Goal: Task Accomplishment & Management: Complete application form

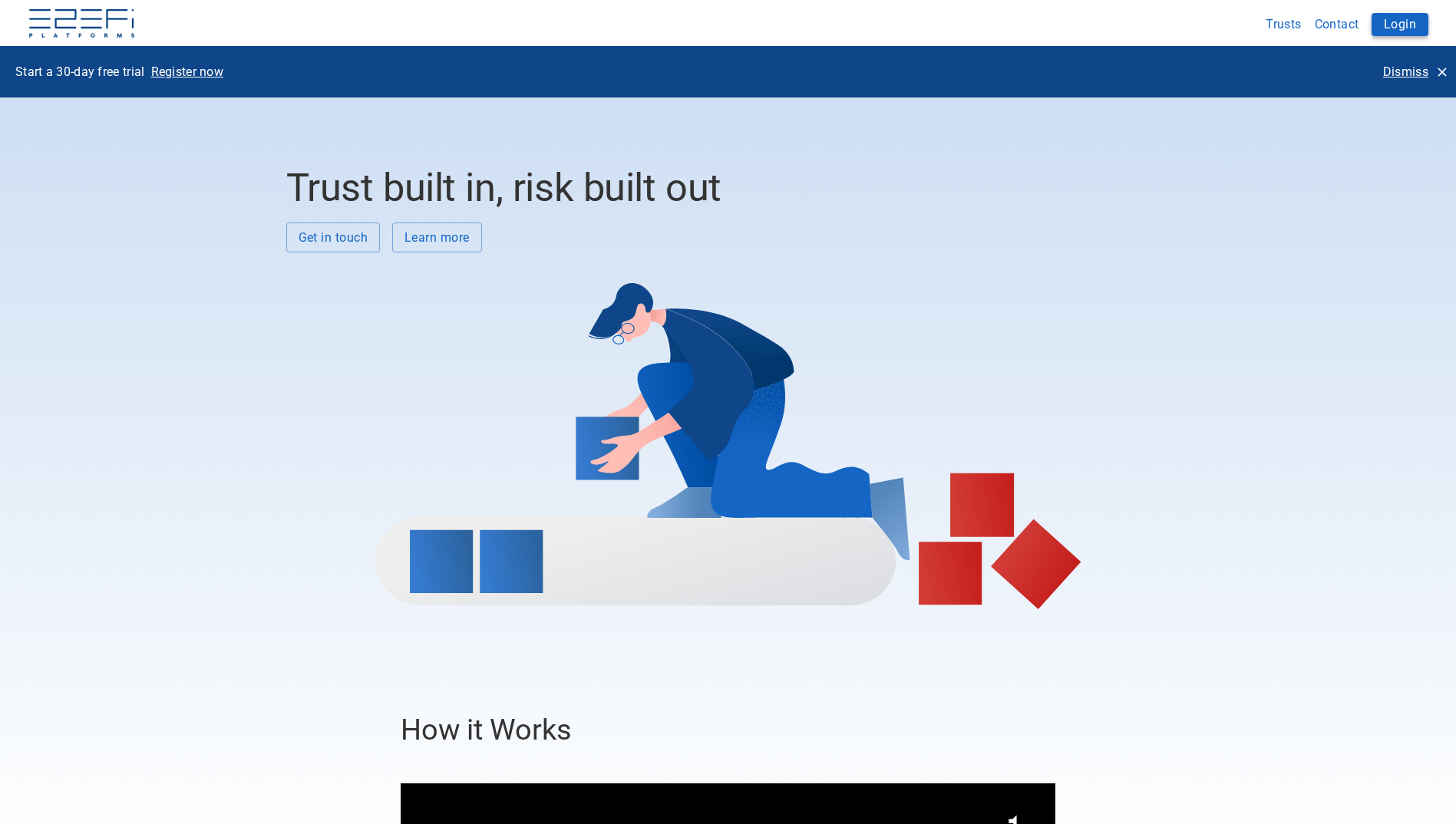
click at [1394, 21] on button "Login" at bounding box center [1400, 25] width 57 height 23
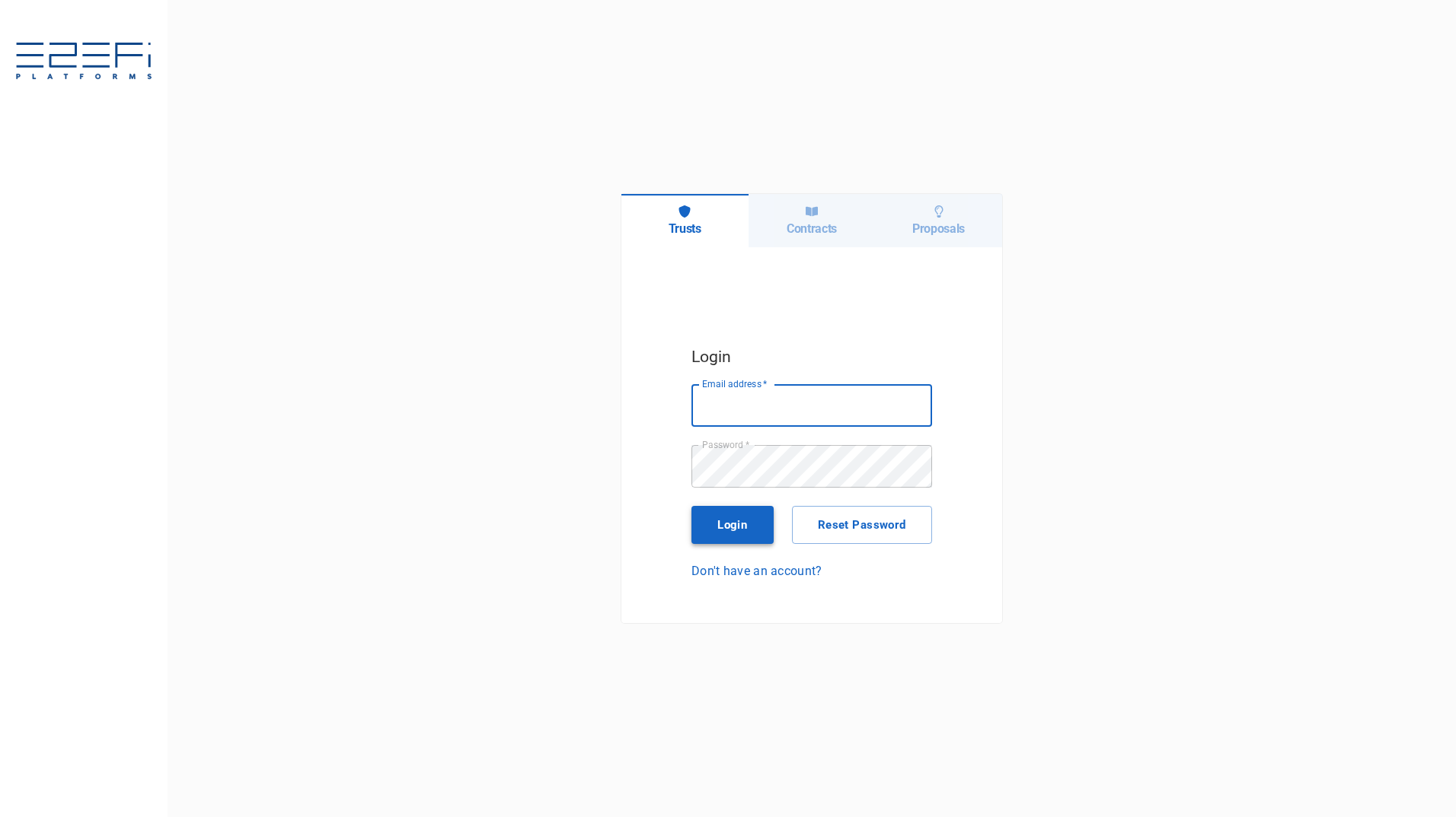
type input "maxine@fara.au"
click at [749, 532] on button "Login" at bounding box center [732, 525] width 82 height 38
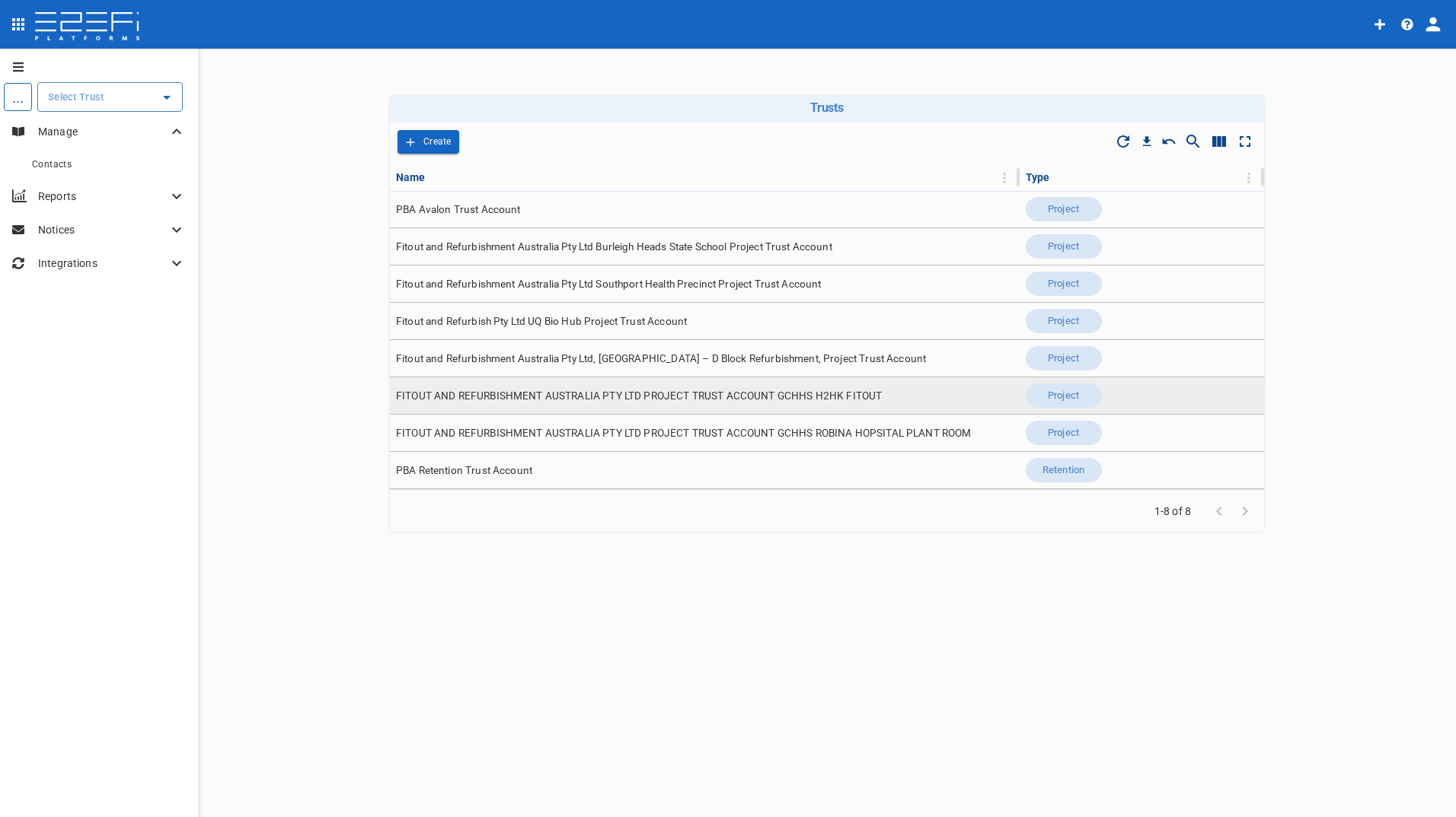
click at [676, 391] on span "FITOUT AND REFURBISHMENT AUSTRALIA PTY LTD PROJECT TRUST ACCOUNT GCHHS H2HK FIT…" at bounding box center [639, 396] width 486 height 15
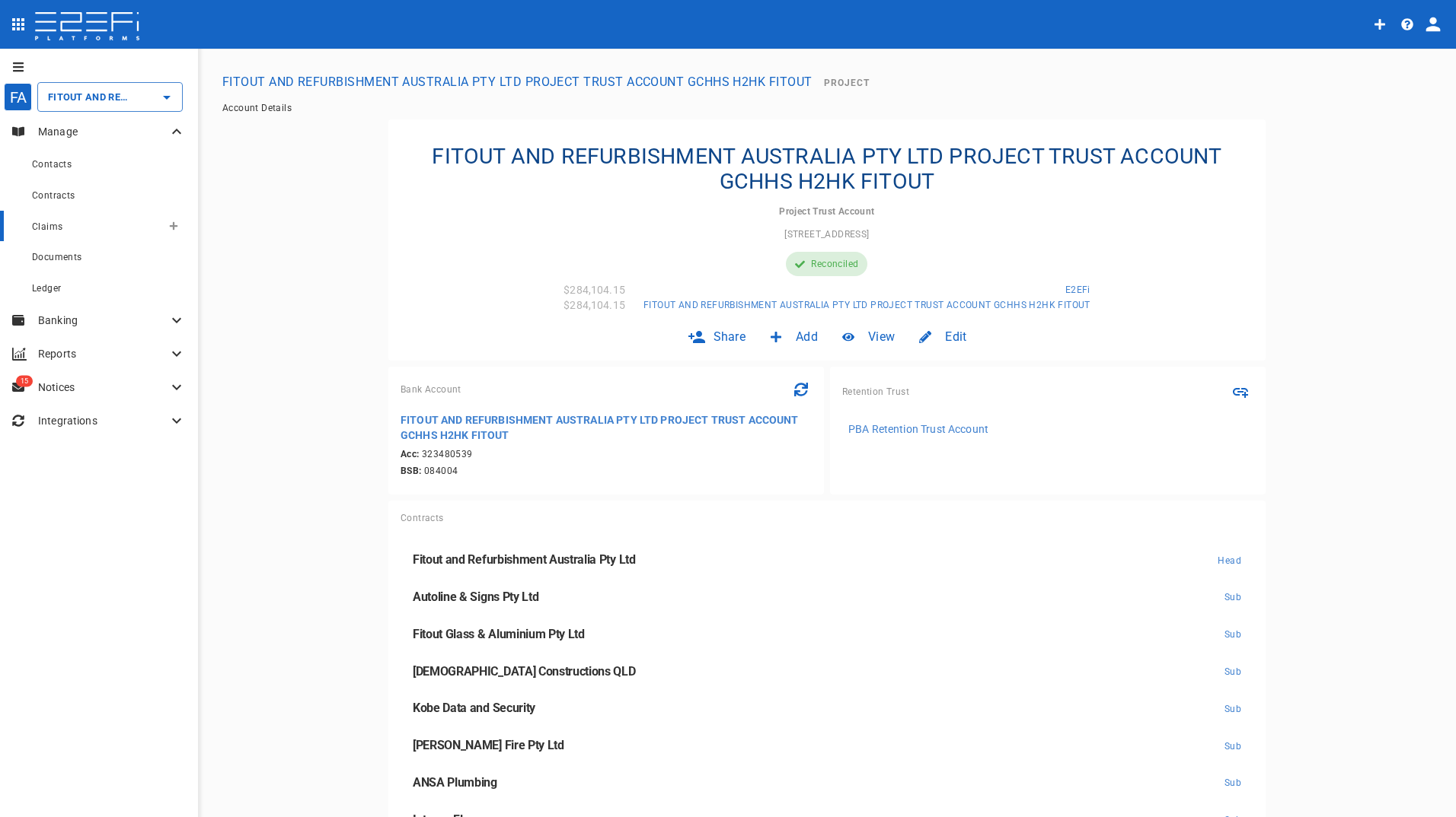
click at [53, 228] on span "Claims" at bounding box center [46, 227] width 30 height 11
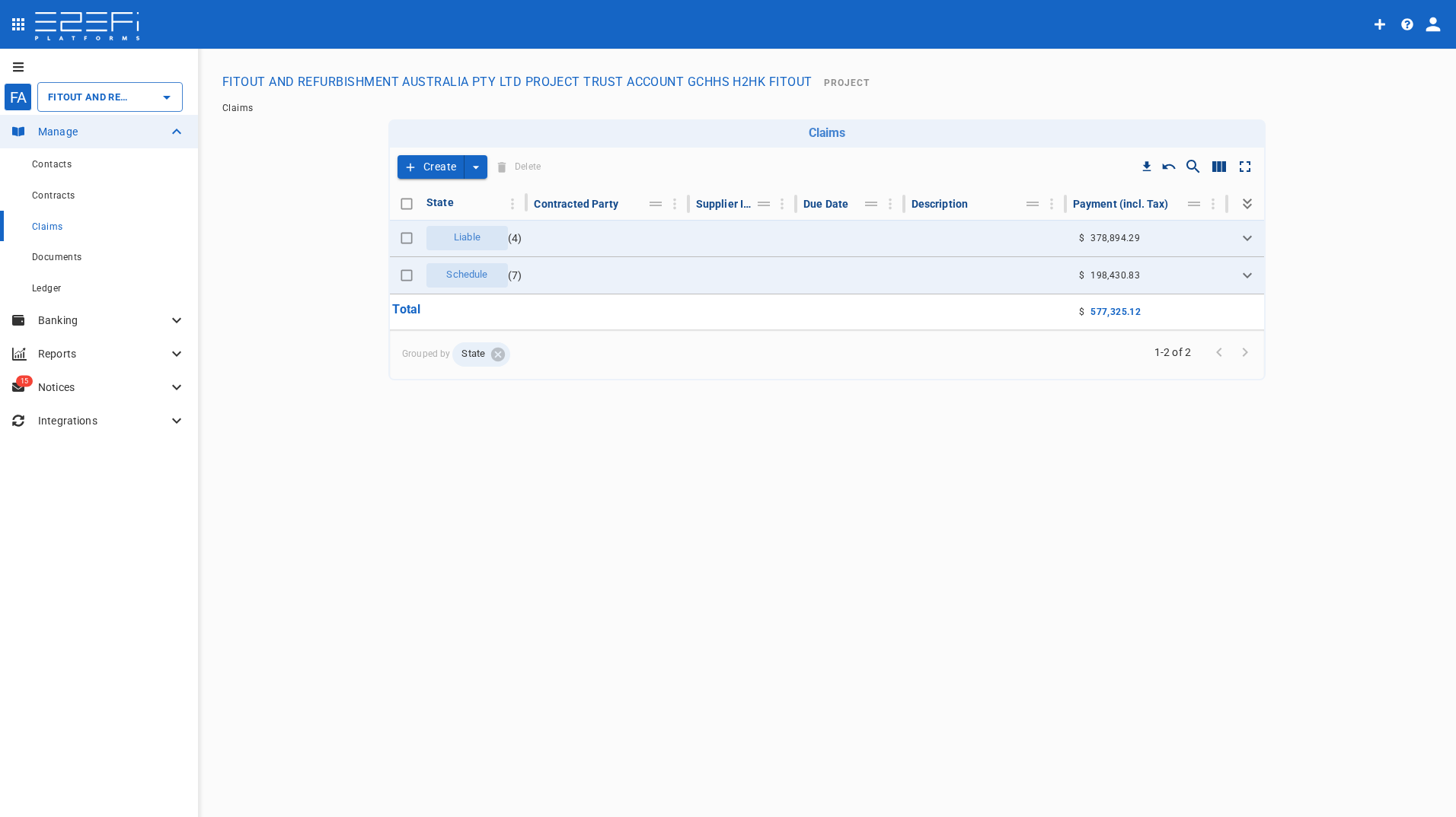
click at [441, 162] on button "Create" at bounding box center [430, 167] width 67 height 23
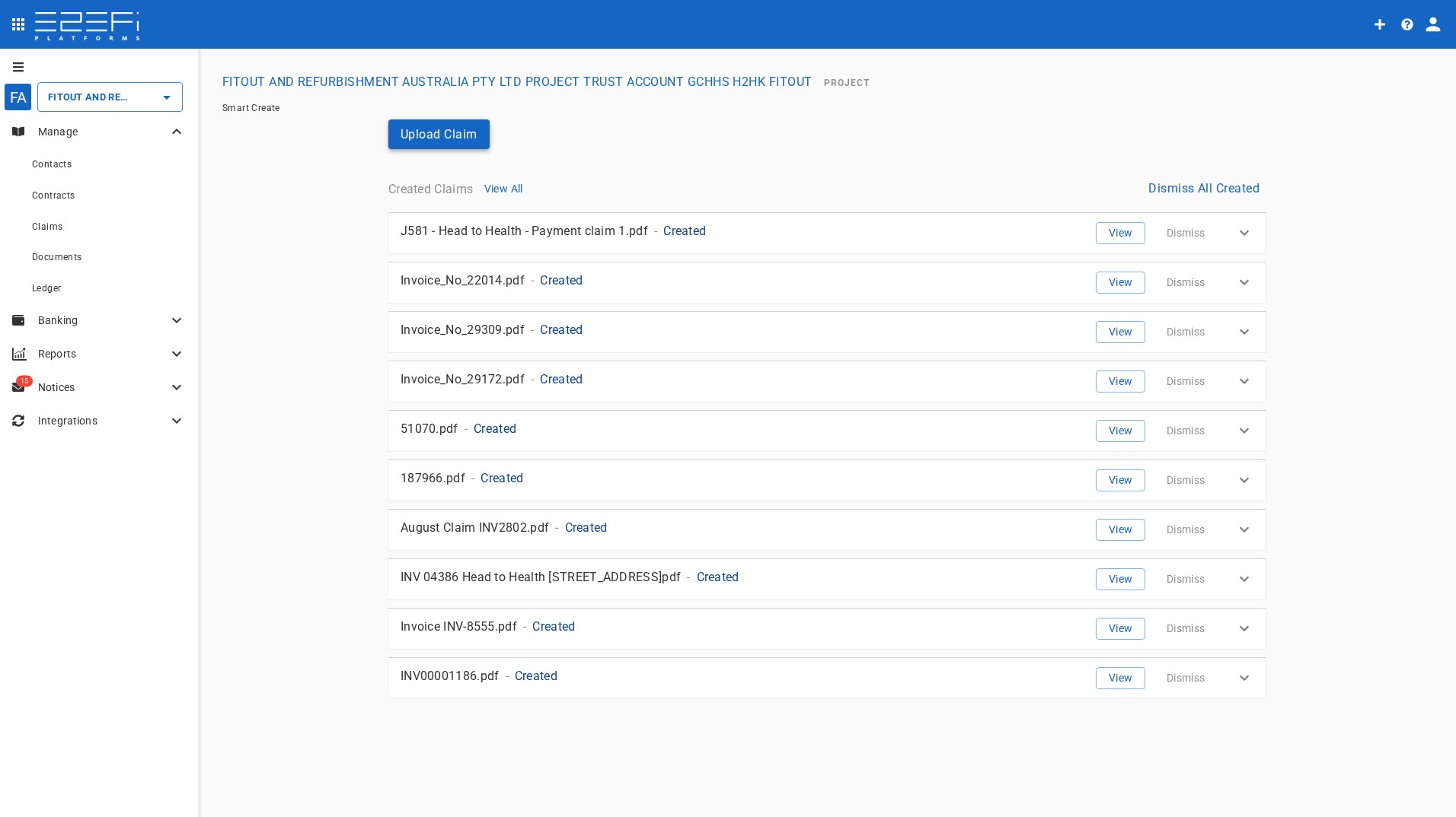
click at [418, 128] on button "Upload Claim" at bounding box center [439, 134] width 101 height 29
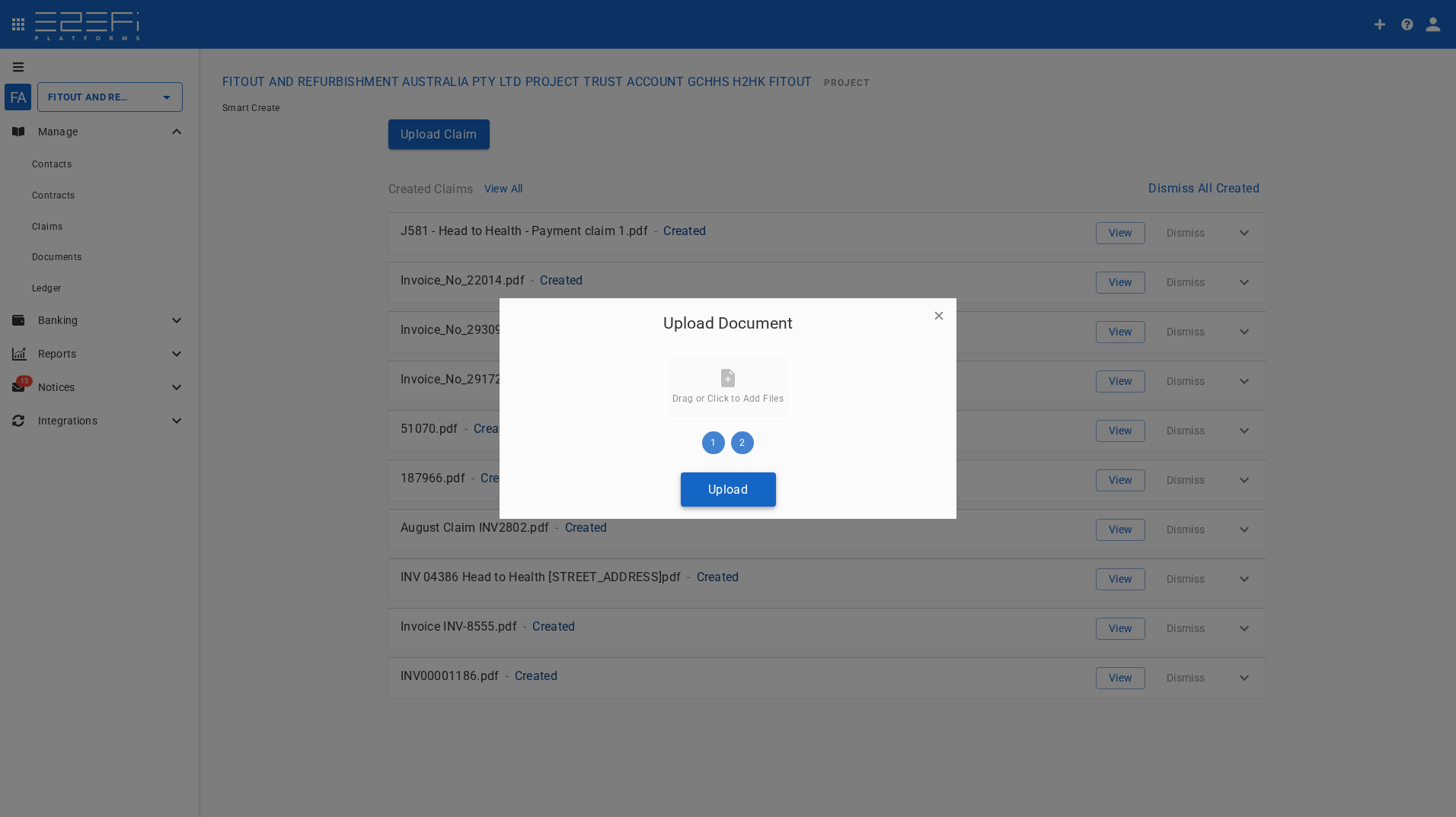
click at [749, 494] on button "Upload" at bounding box center [728, 490] width 95 height 34
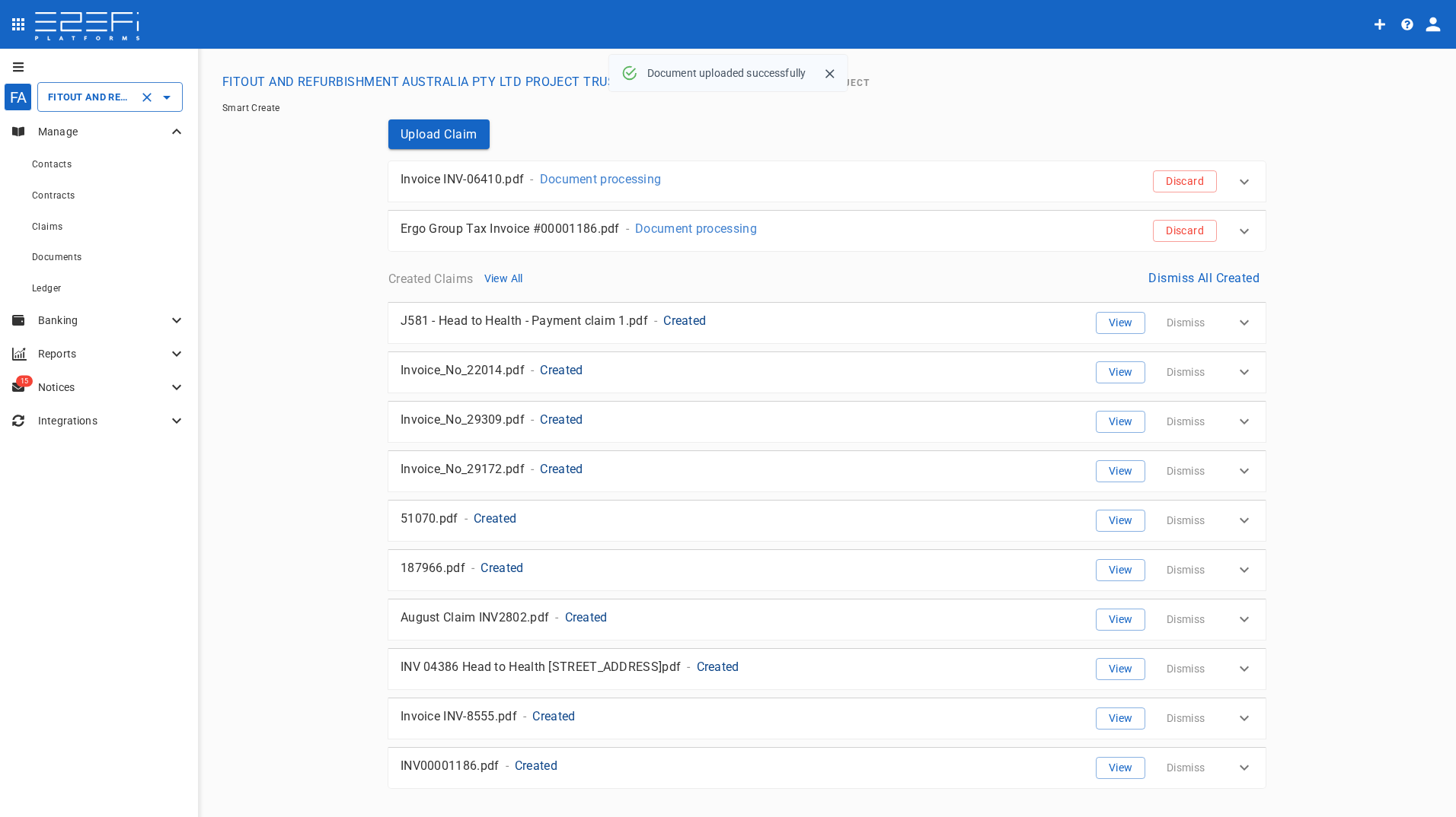
click at [89, 94] on input "FITOUT AND REFURBISHMENT AUSTRALIA PTY LTD PROJECT TRUST ACCOUNT GCHHS H2HK FIT…" at bounding box center [88, 97] width 89 height 16
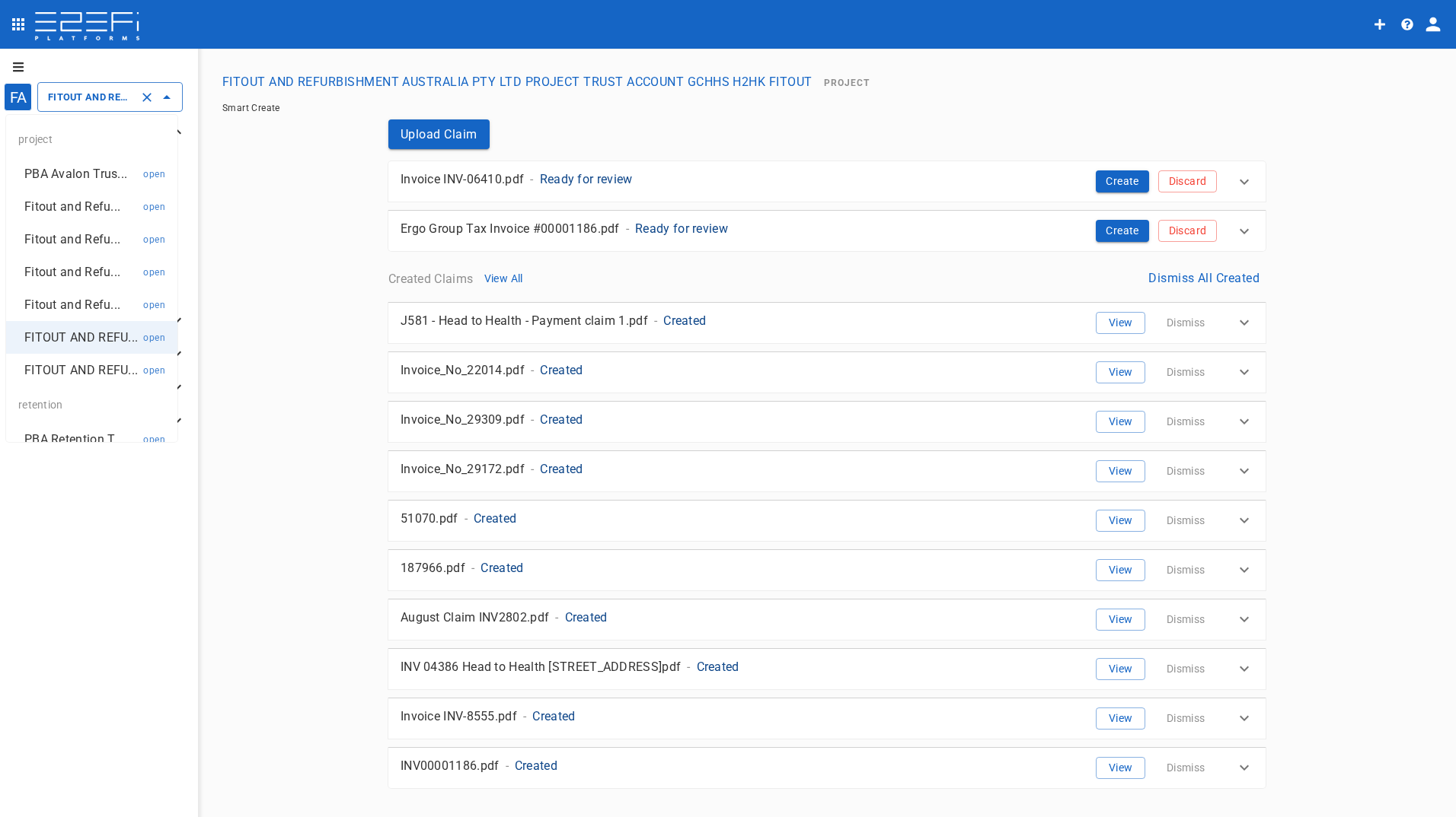
click at [84, 172] on p "PBA Avalon Trus..." at bounding box center [75, 173] width 103 height 18
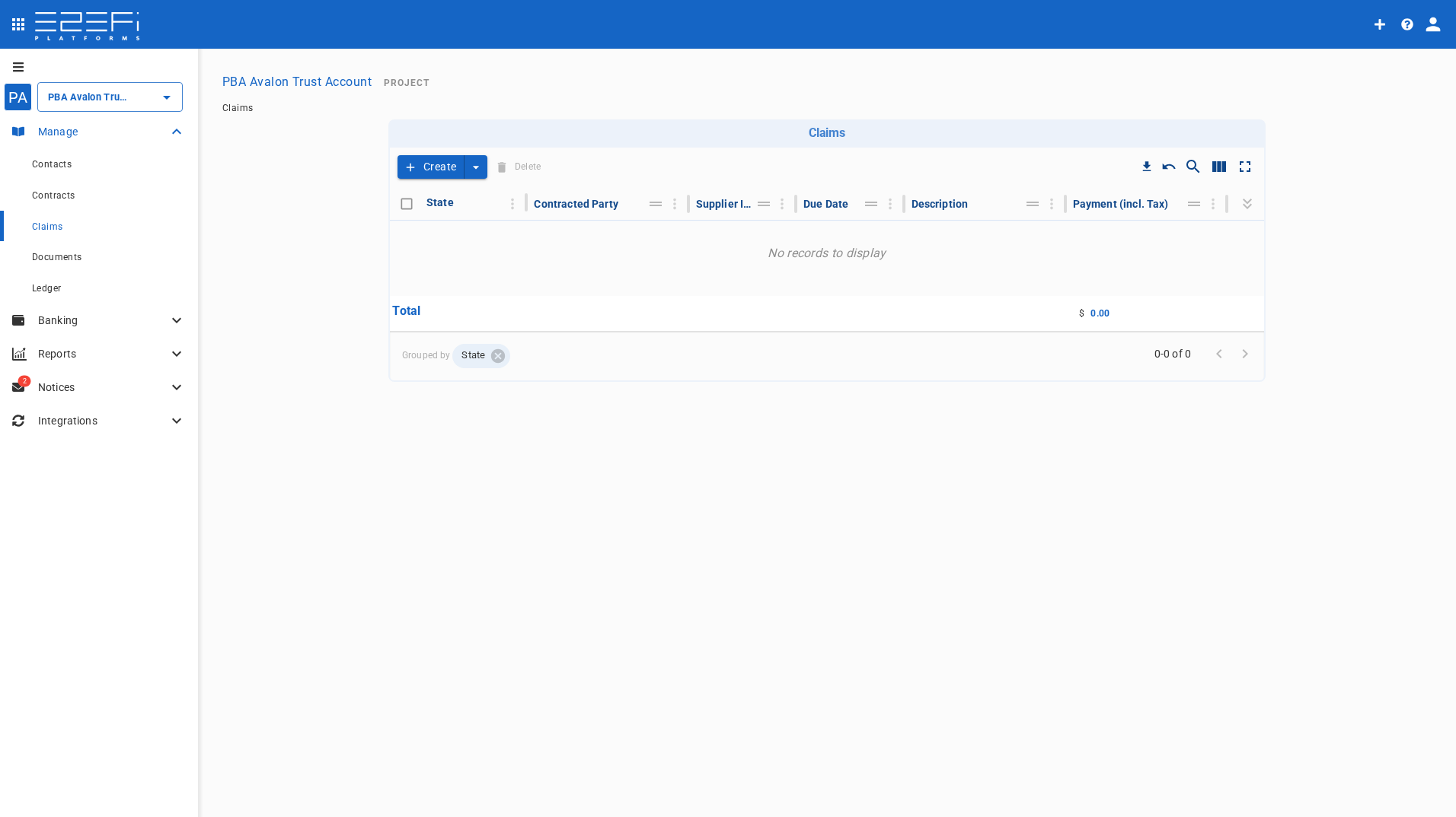
click at [82, 128] on p "Manage" at bounding box center [102, 132] width 129 height 15
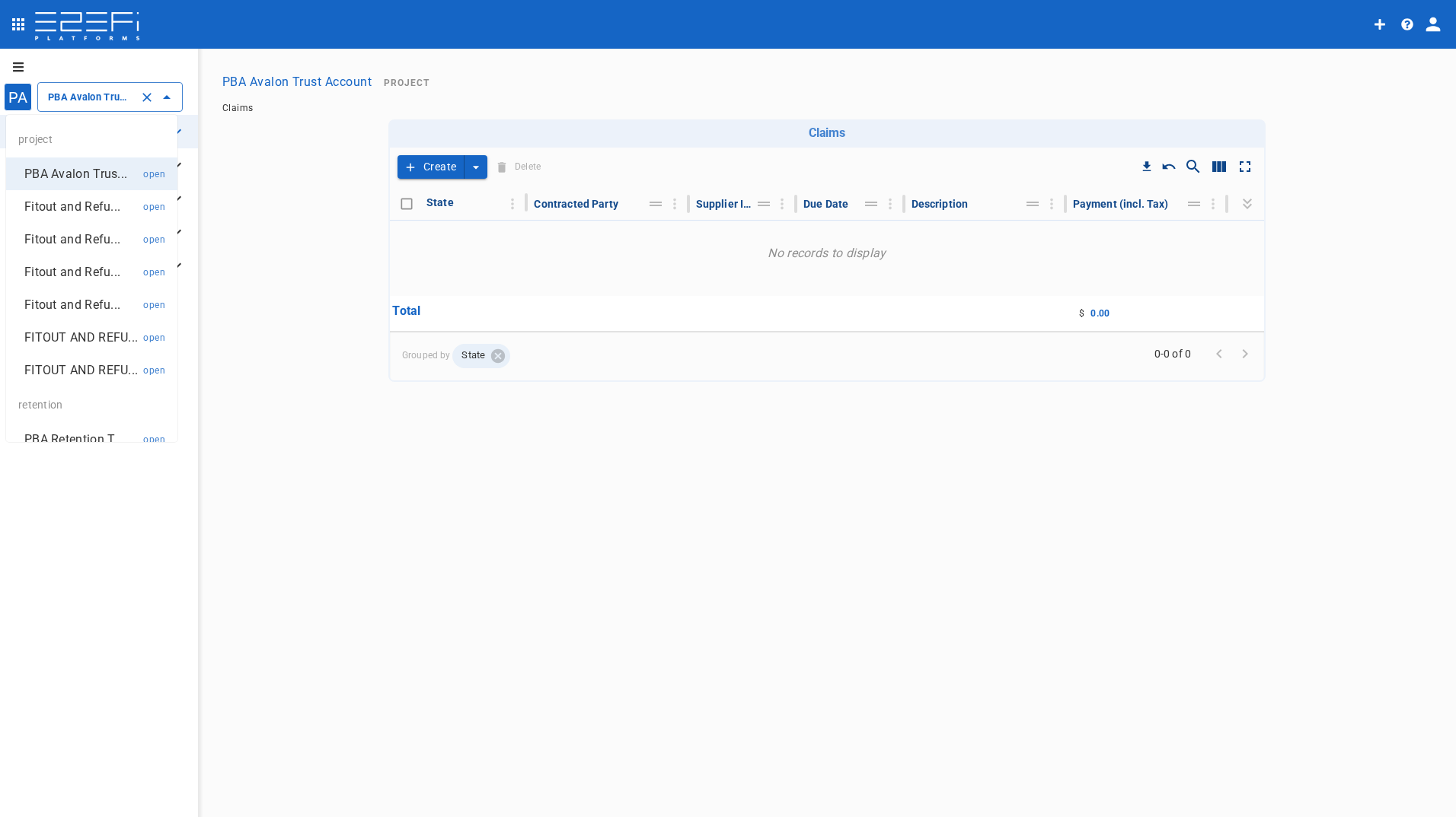
click at [102, 94] on input "PBA Avalon Trust Account" at bounding box center [88, 97] width 89 height 16
click at [81, 198] on p "Fitout and Refu..." at bounding box center [72, 207] width 96 height 18
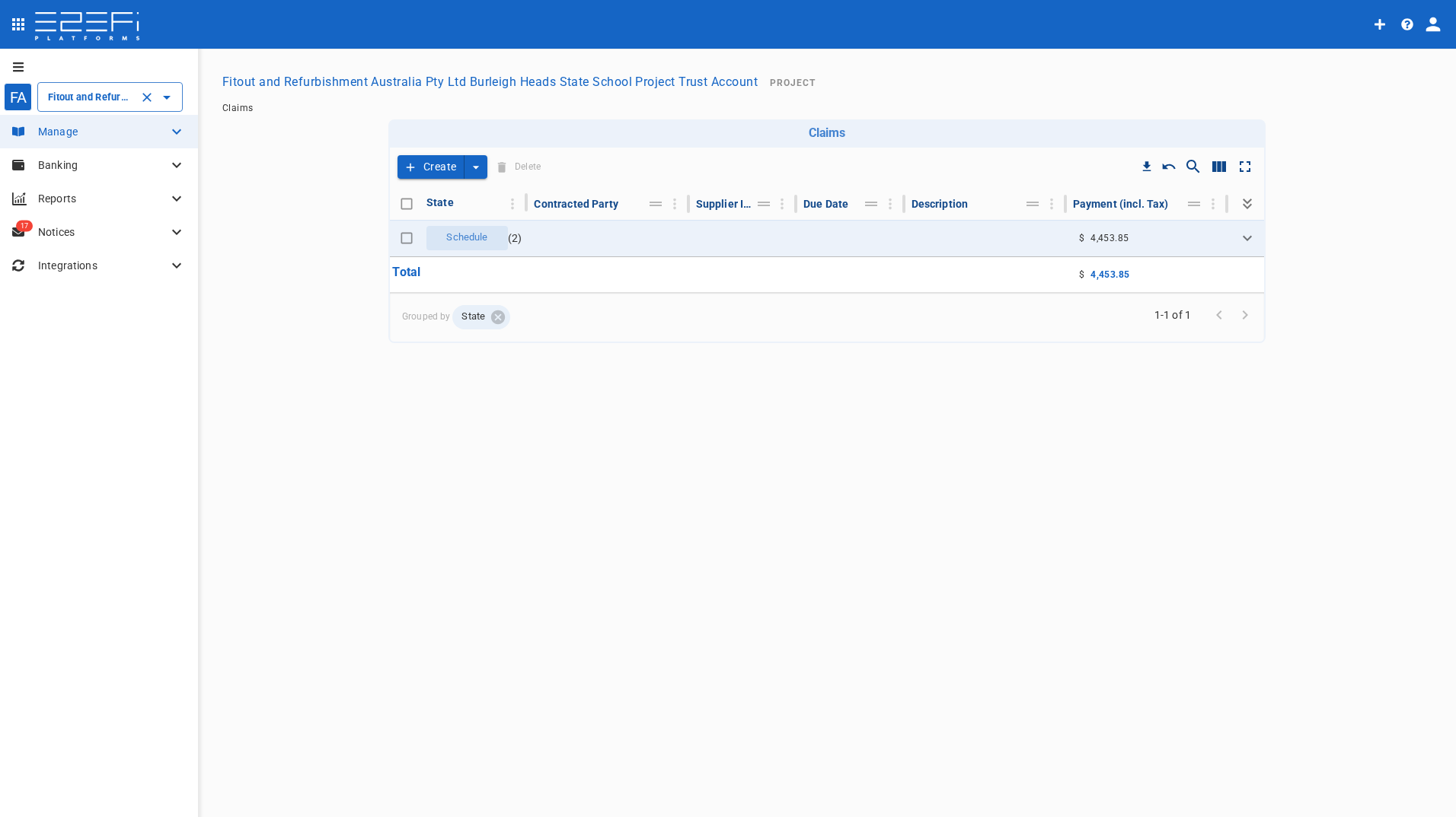
click at [86, 102] on input "Fitout and Refurbishment Australia Pty Ltd Burleigh Heads State School Project …" at bounding box center [88, 97] width 89 height 16
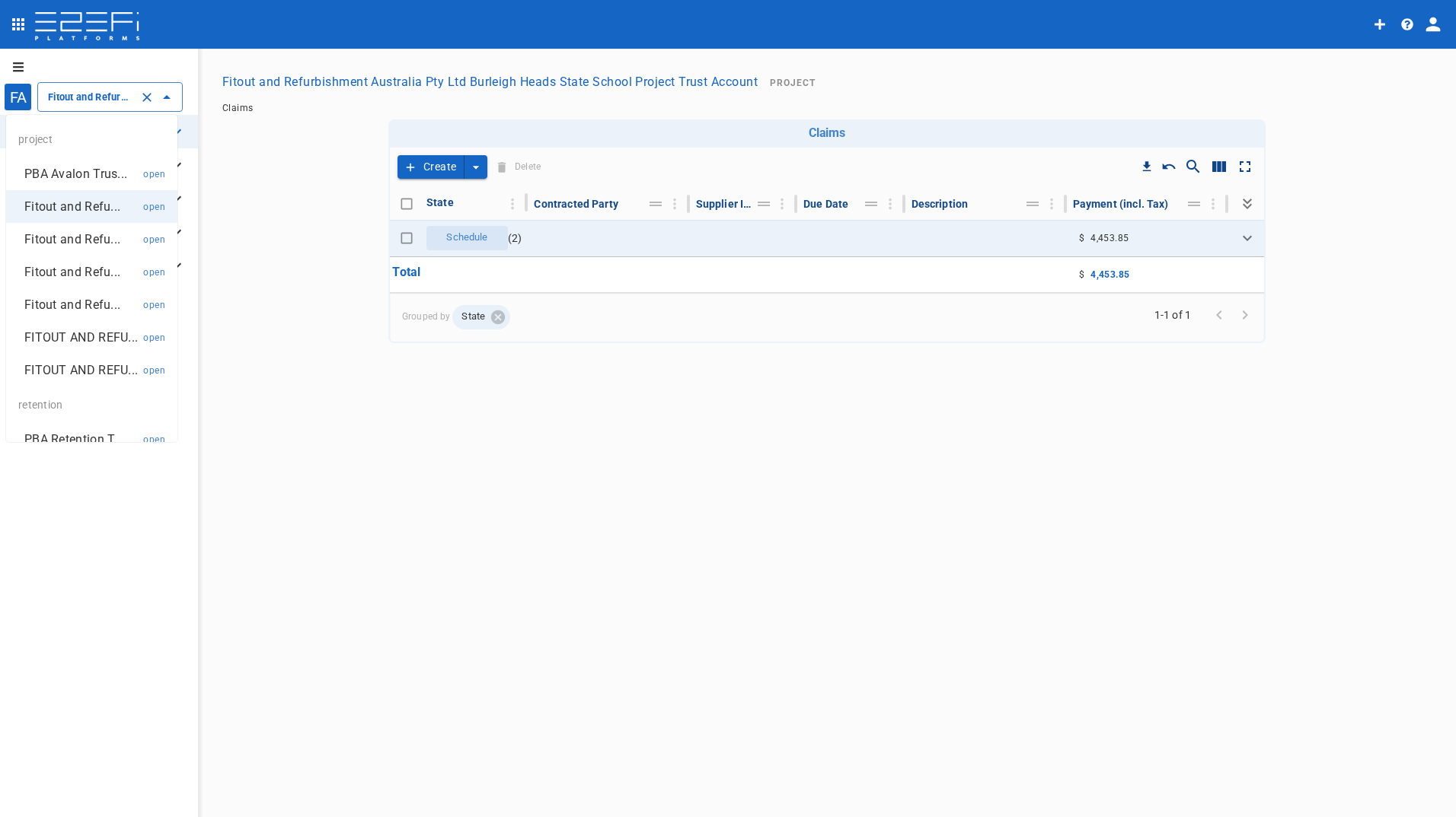
click at [60, 238] on p "Fitout and Refu..." at bounding box center [72, 239] width 96 height 18
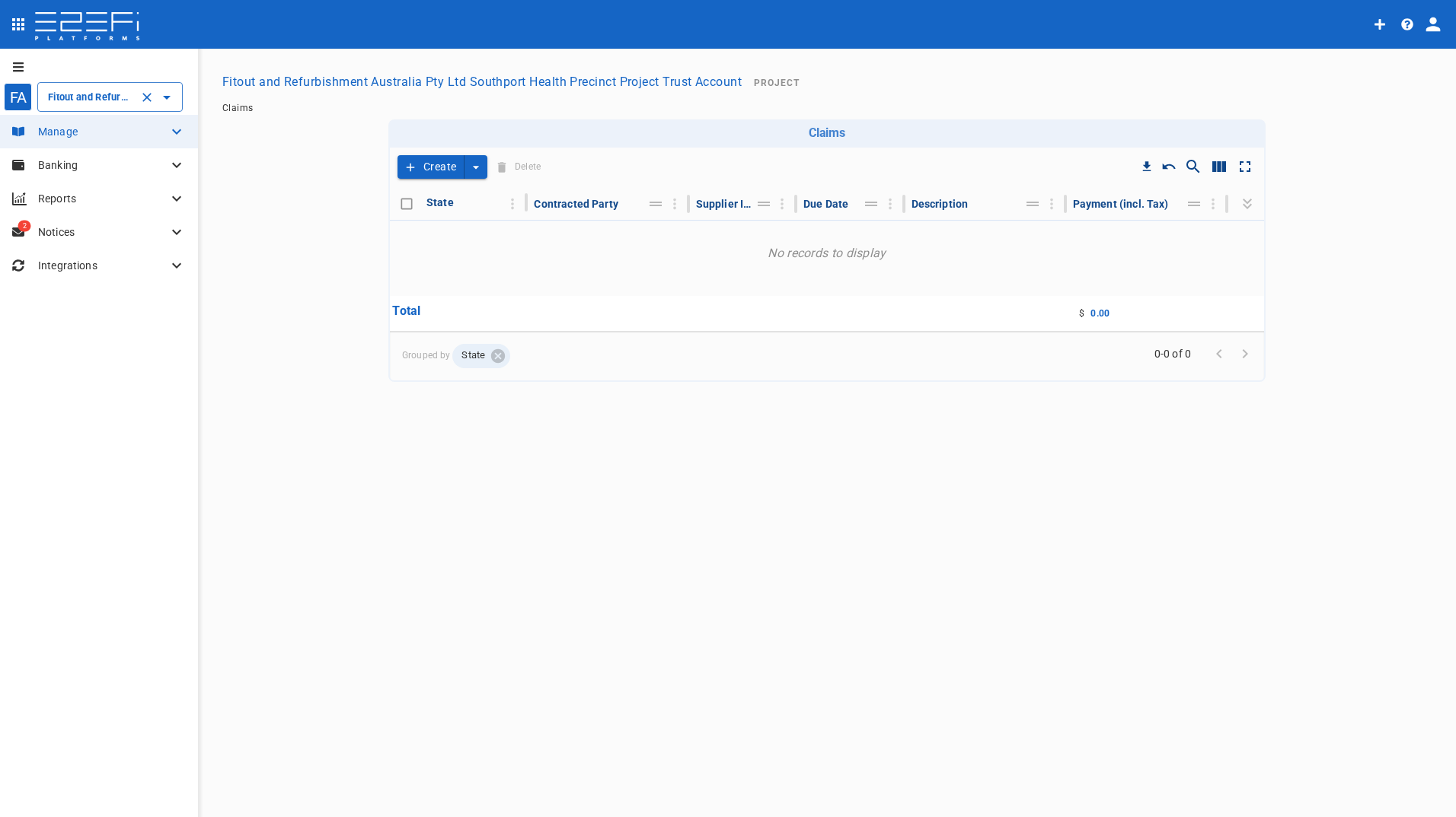
click at [106, 98] on input "Fitout and Refurbishment Australia Pty Ltd Southport Health Precinct Project Tr…" at bounding box center [88, 97] width 89 height 16
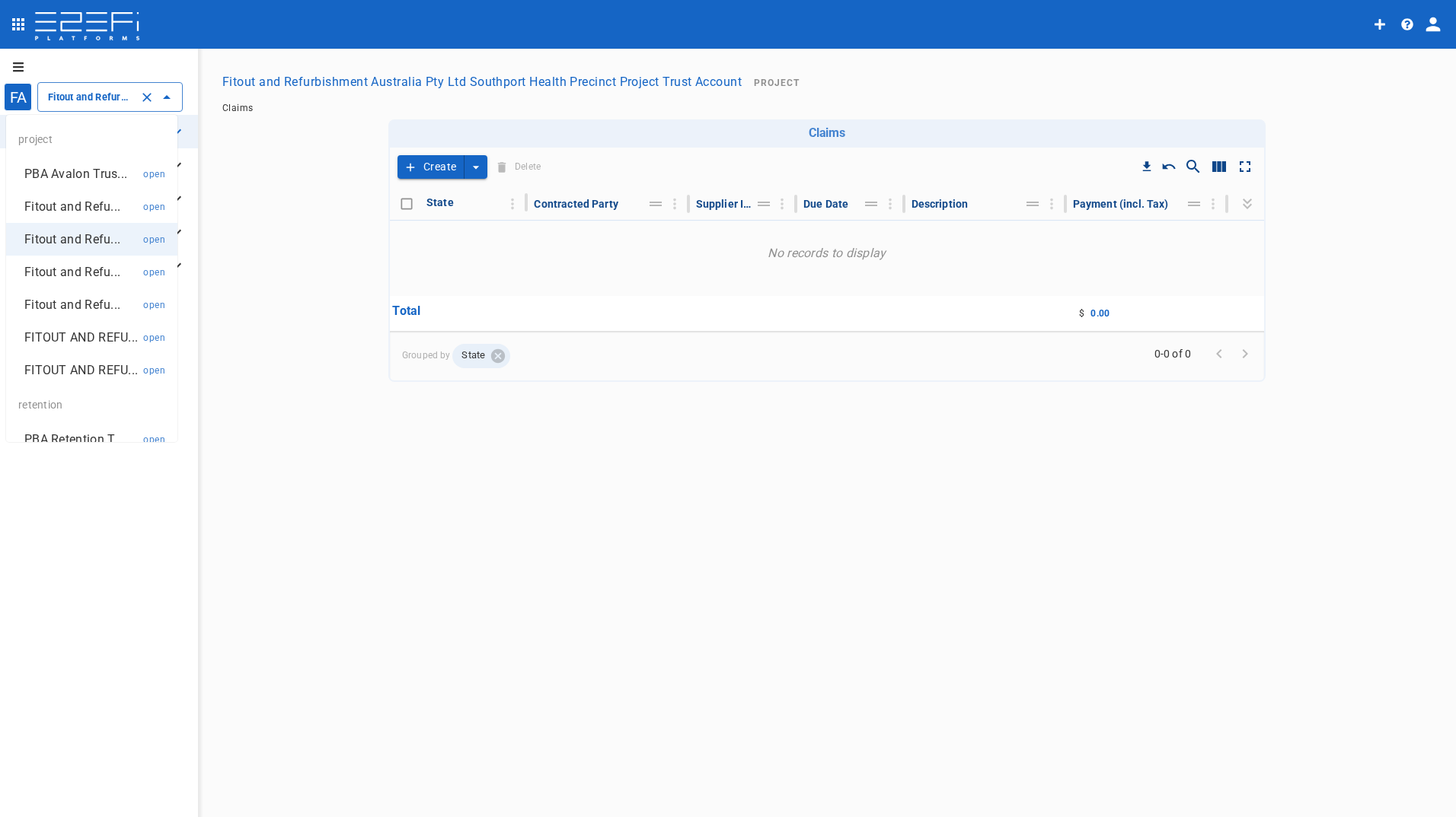
click at [67, 271] on p "Fitout and Refu..." at bounding box center [72, 272] width 96 height 18
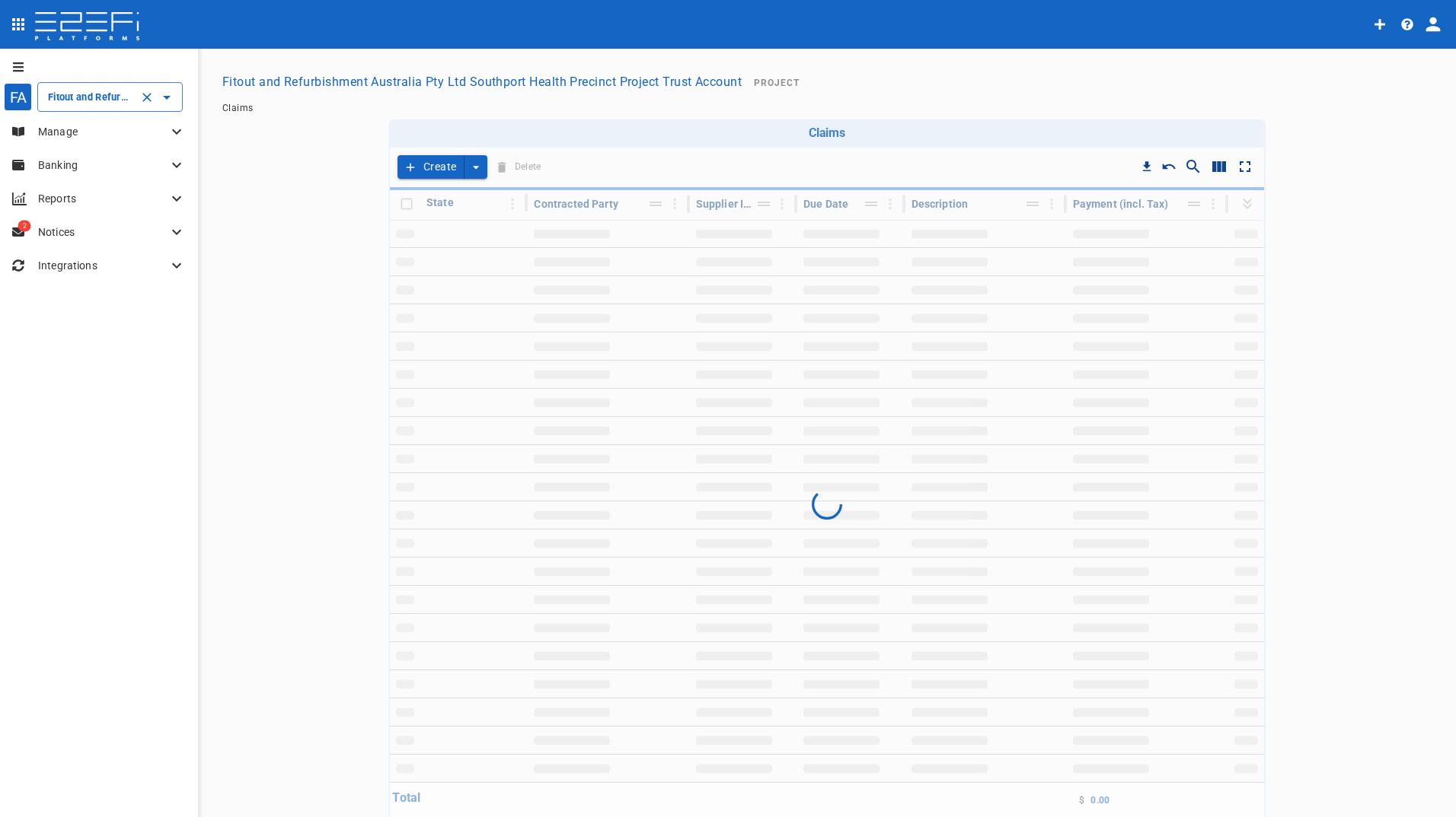
type input "Fitout and Refurbish Pty Ltd UQ Bio Hub Project Trust Account"
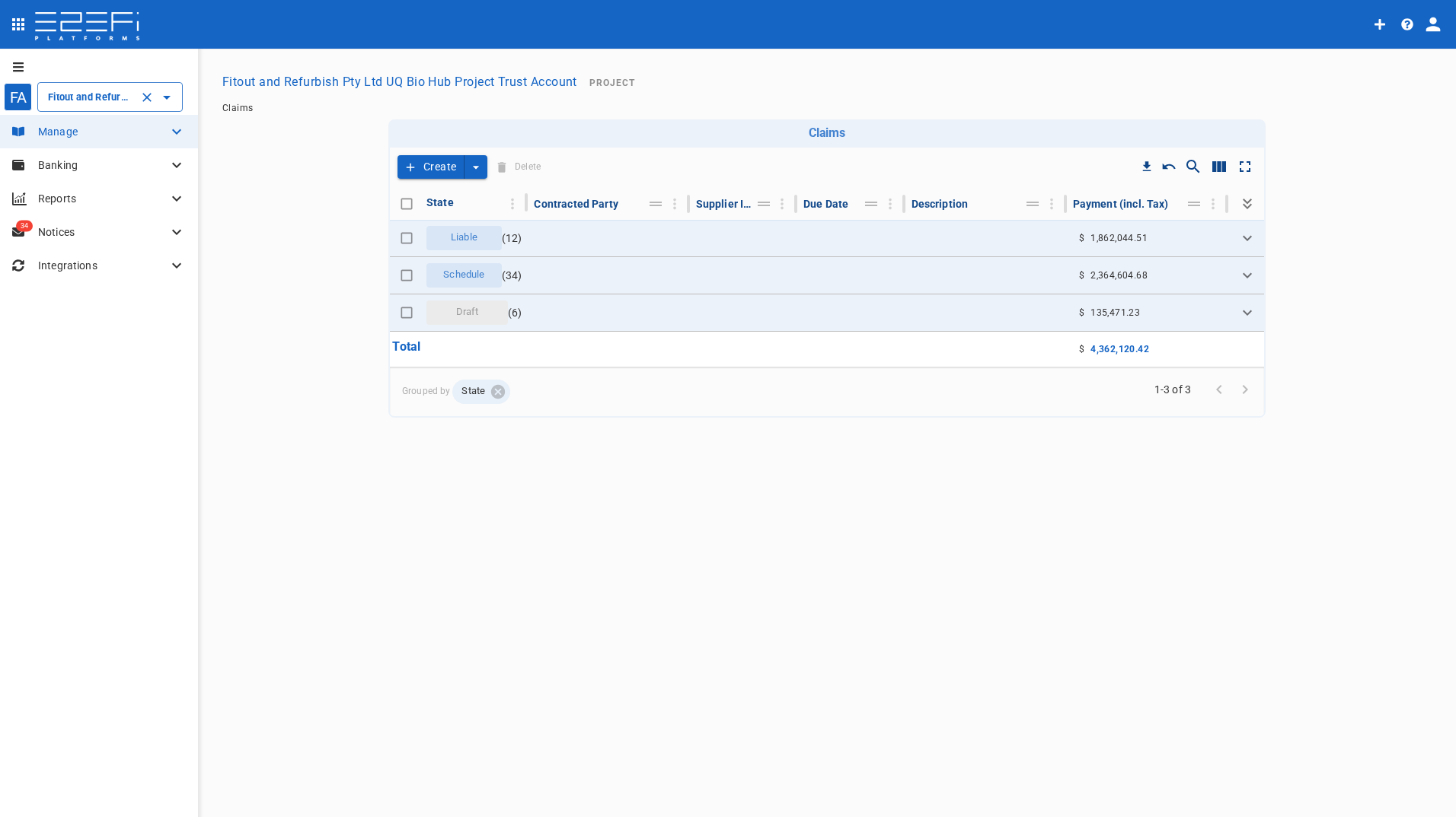
click at [446, 158] on button "Create" at bounding box center [430, 167] width 67 height 23
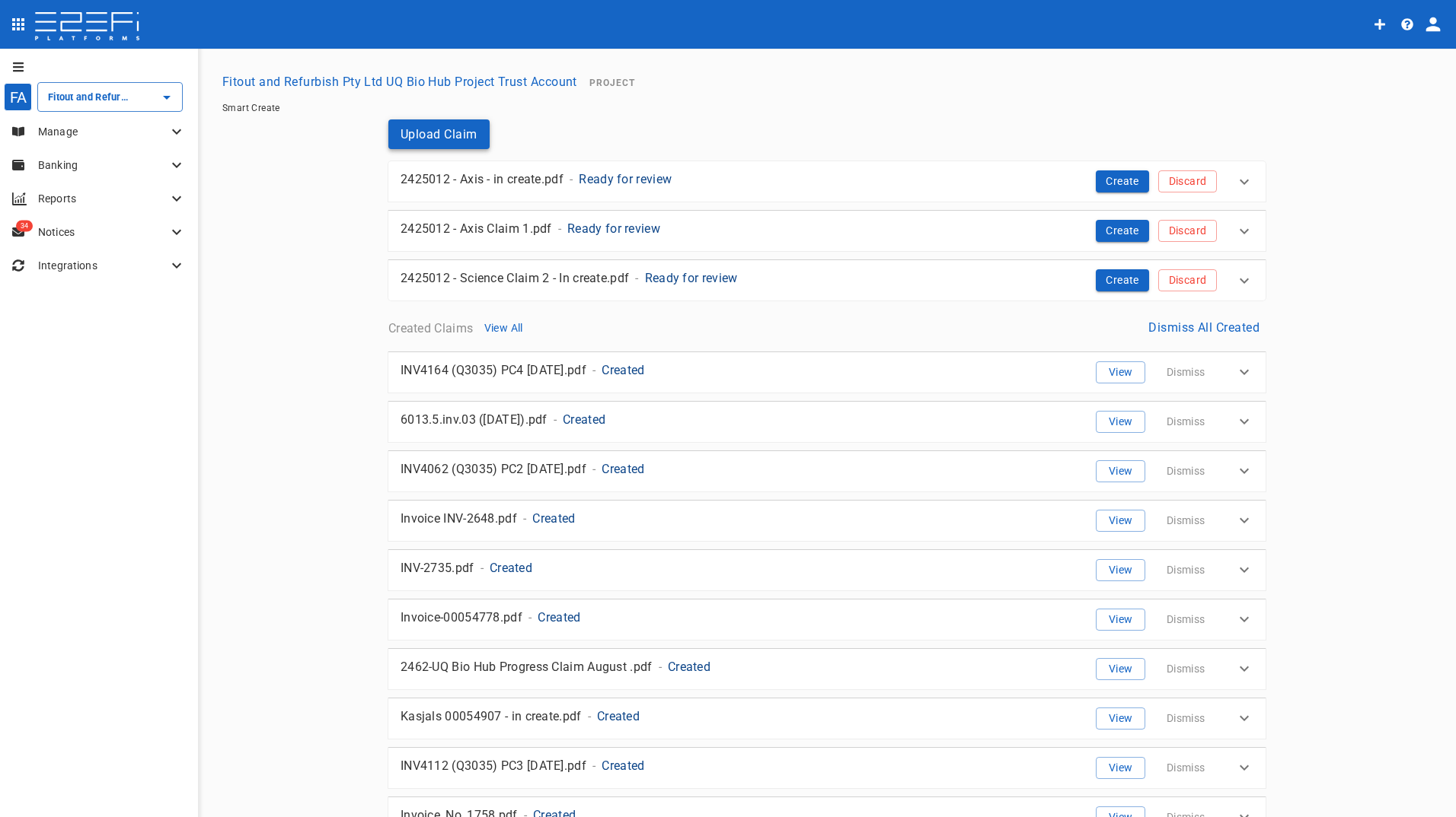
click at [439, 135] on button "Upload Claim" at bounding box center [439, 134] width 101 height 29
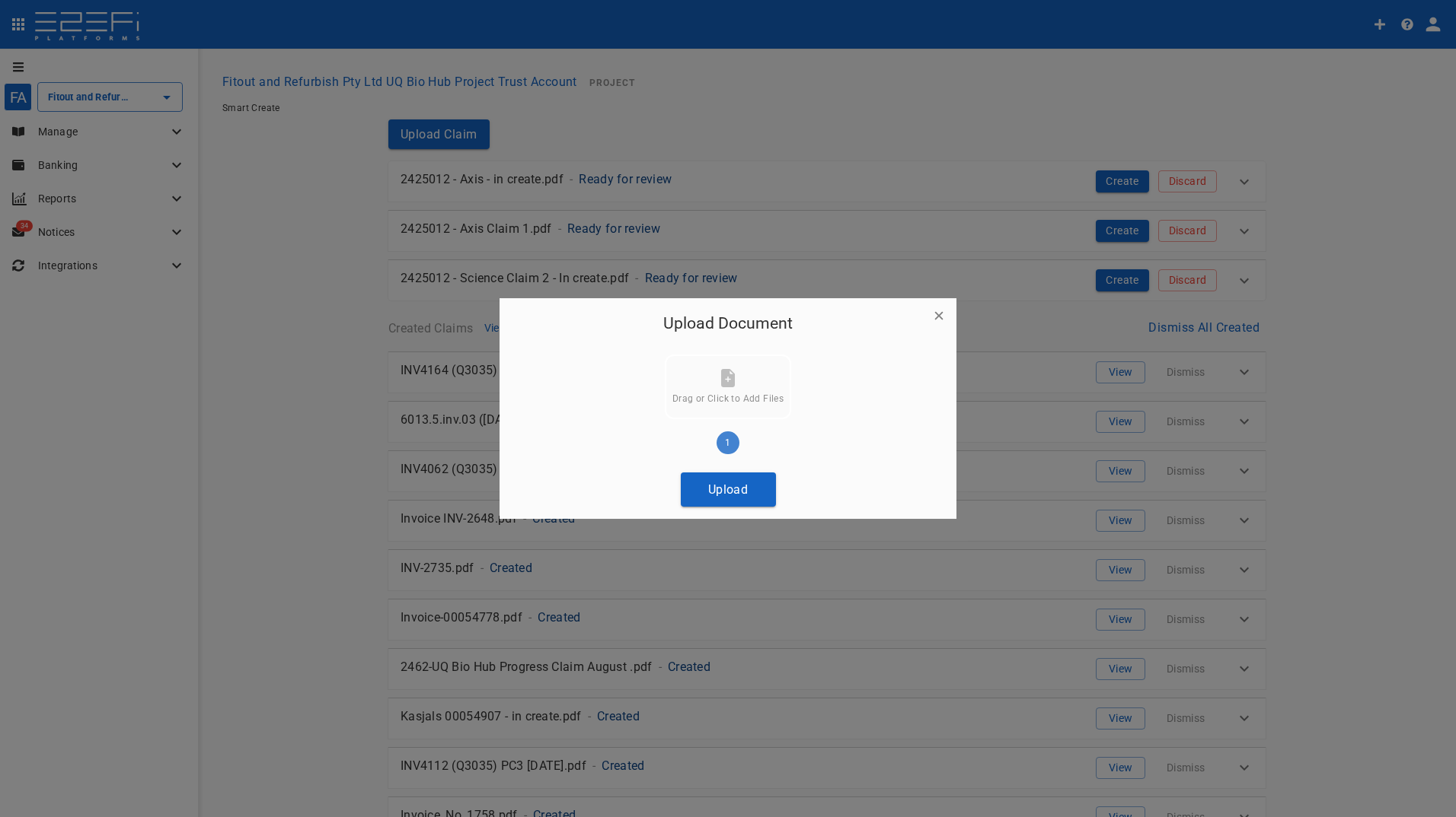
drag, startPoint x: 736, startPoint y: 486, endPoint x: 604, endPoint y: 467, distance: 133.4
click at [735, 486] on button "Upload" at bounding box center [728, 490] width 95 height 34
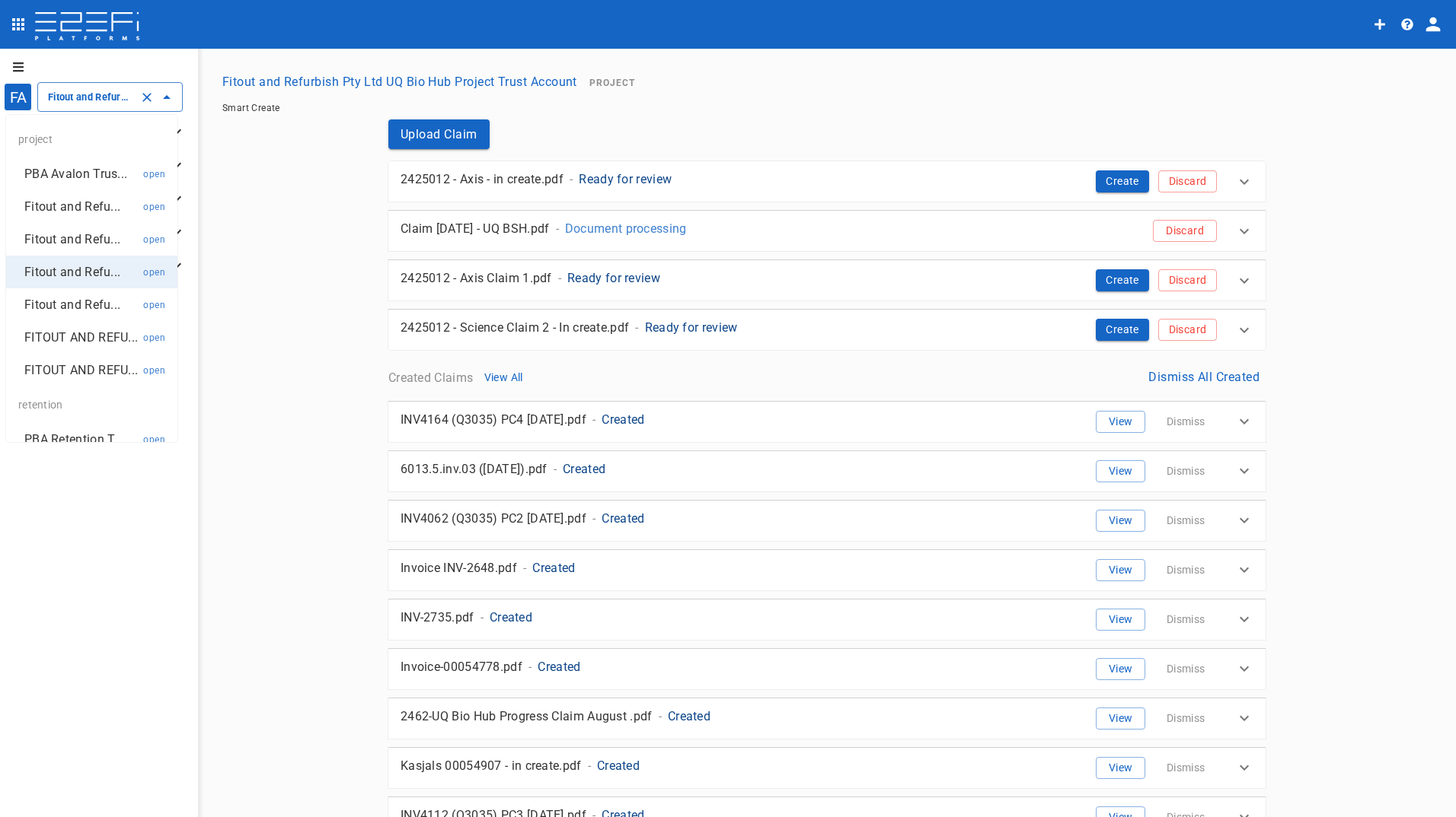
click at [70, 100] on input "Fitout and Refurbish Pty Ltd UQ Bio Hub Project Trust Account" at bounding box center [88, 97] width 89 height 16
click at [98, 176] on p "PBA Avalon Trus..." at bounding box center [75, 173] width 103 height 18
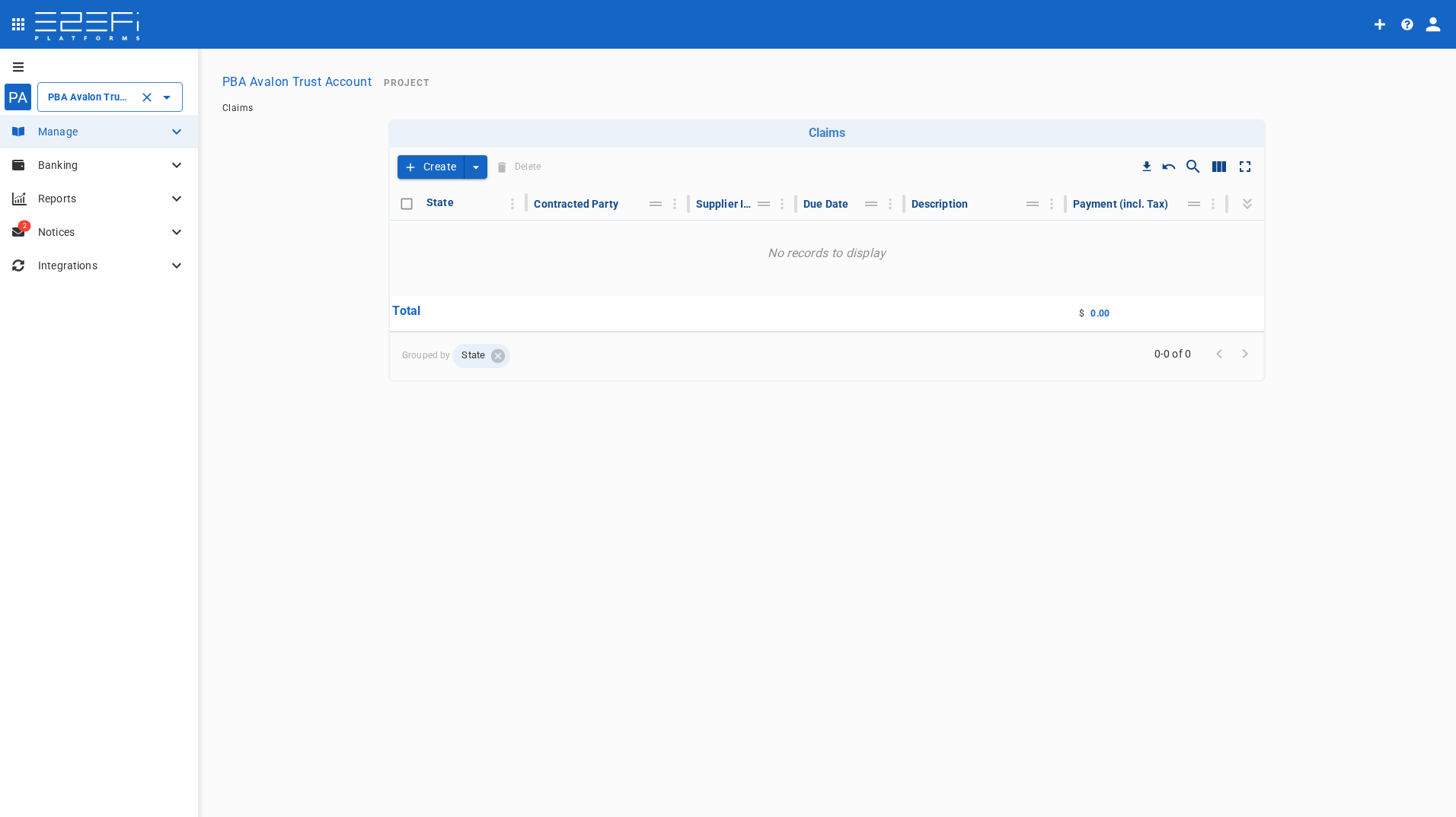
click at [60, 109] on div "PBA Avalon Trust Account ​" at bounding box center [110, 97] width 146 height 29
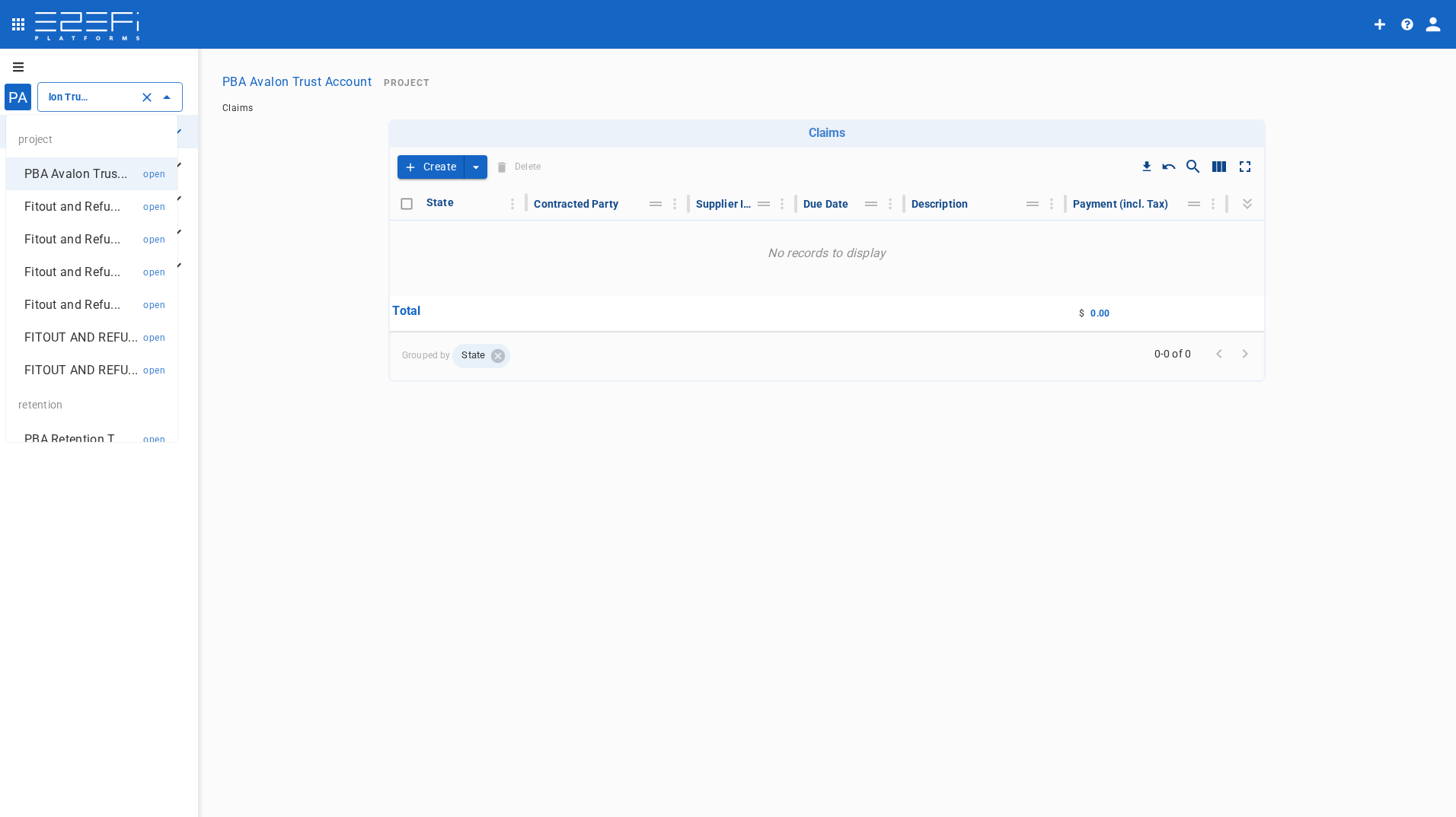
click at [67, 207] on p "Fitout and Refu..." at bounding box center [72, 207] width 96 height 18
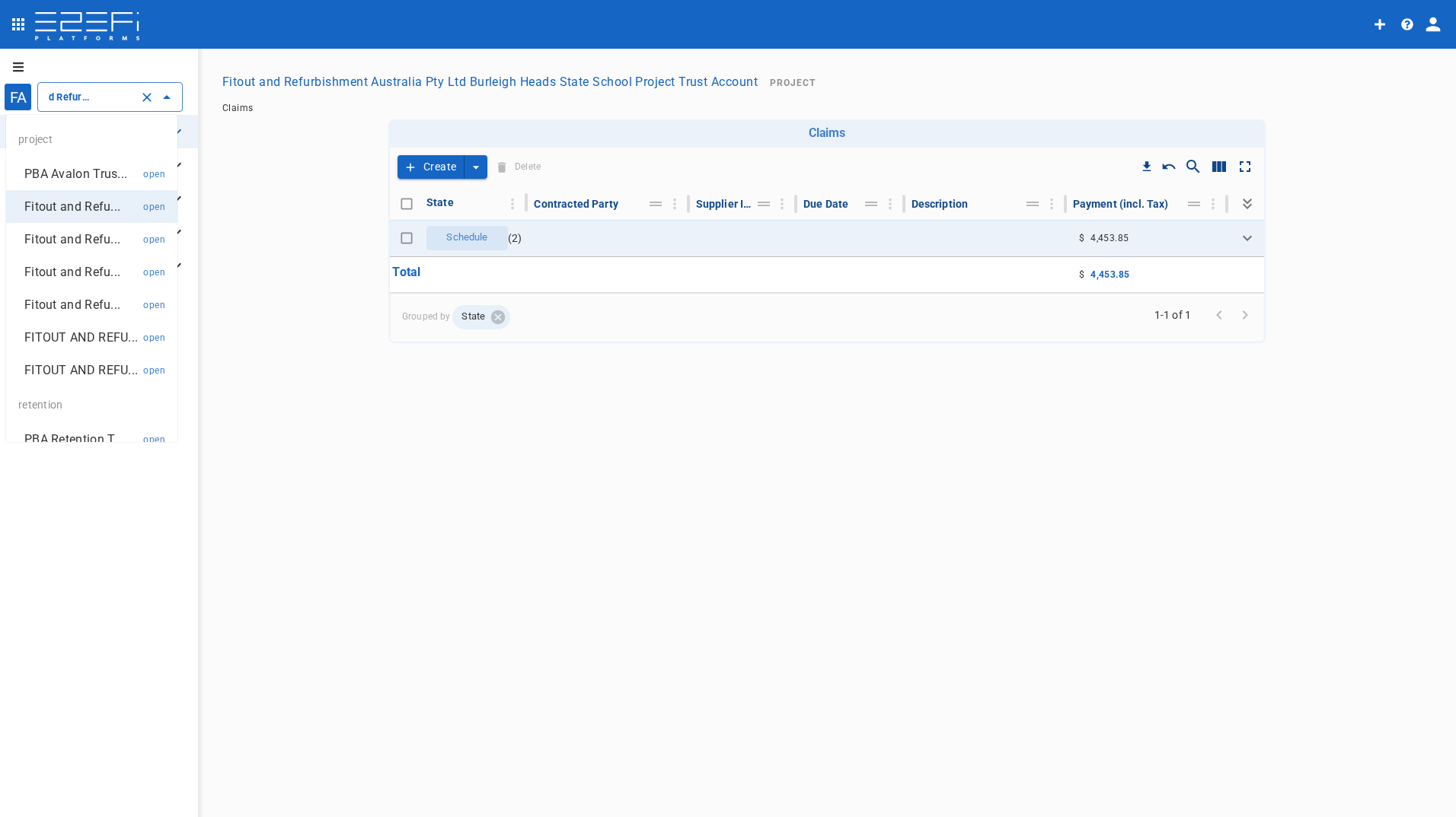
click at [86, 97] on input "Fitout and Refurbishment Australia Pty Ltd Burleigh Heads State School Project …" at bounding box center [88, 97] width 89 height 16
click at [72, 379] on p "FITOUT AND REFU..." at bounding box center [81, 370] width 114 height 18
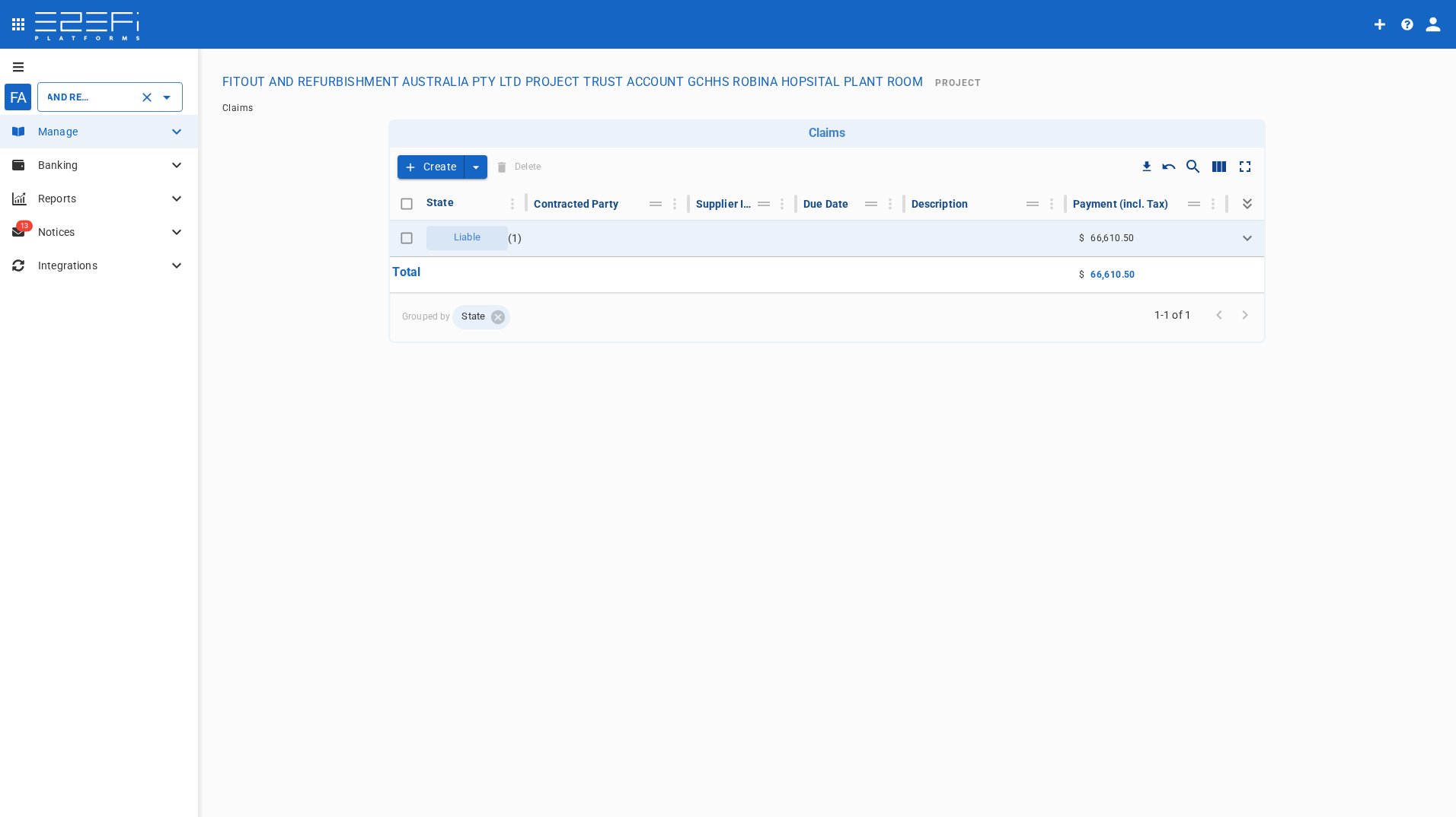
click at [67, 103] on input "FITOUT AND REFURBISHMENT AUSTRALIA PTY LTD PROJECT TRUST ACCOUNT GCHHS ROBINA H…" at bounding box center [88, 97] width 89 height 16
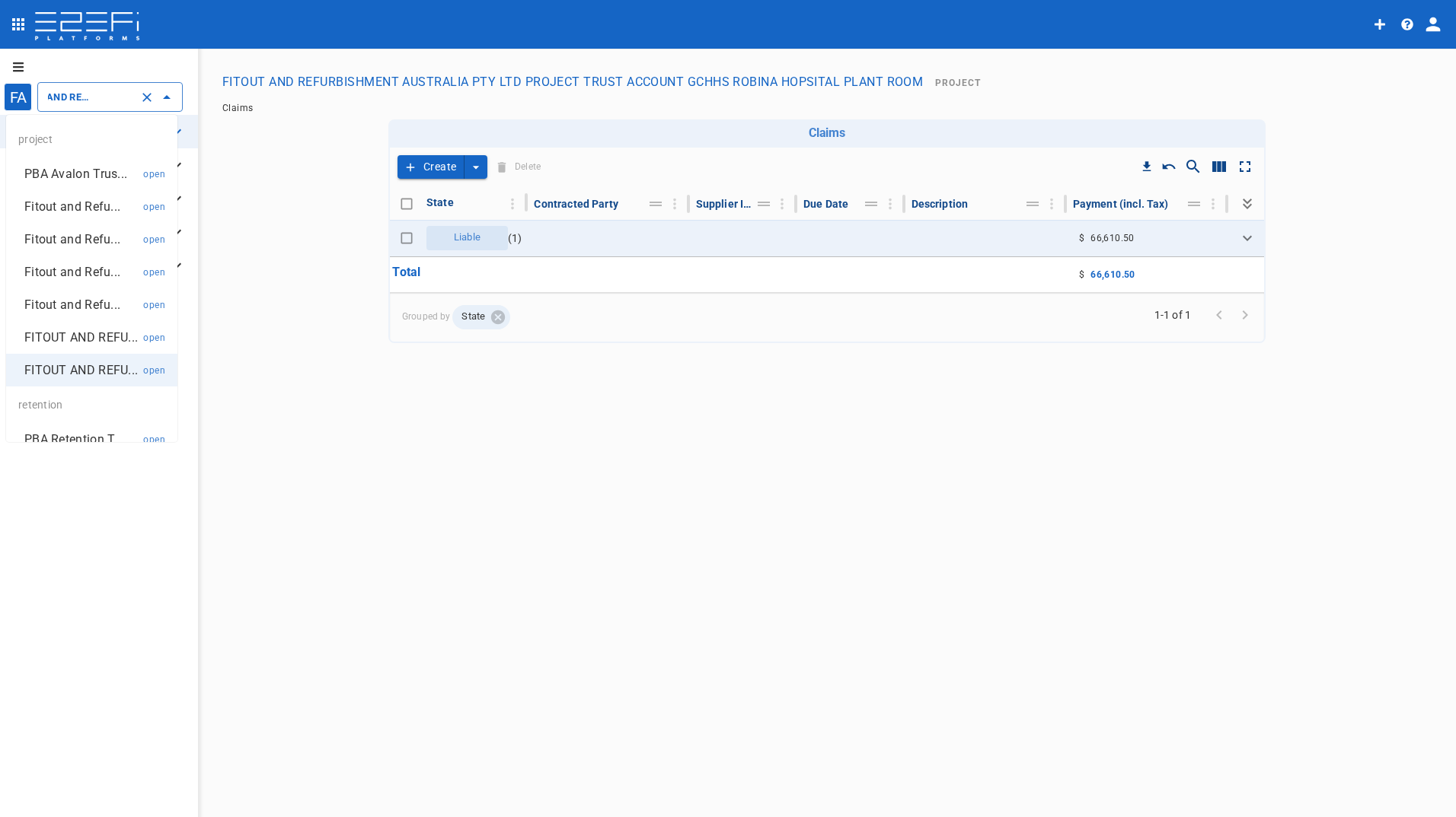
click at [69, 339] on p "FITOUT AND REFU..." at bounding box center [81, 337] width 114 height 18
type input "FITOUT AND REFURBISHMENT AUSTRALIA PTY LTD PROJECT TRUST ACCOUNT GCHHS H2HK FIT…"
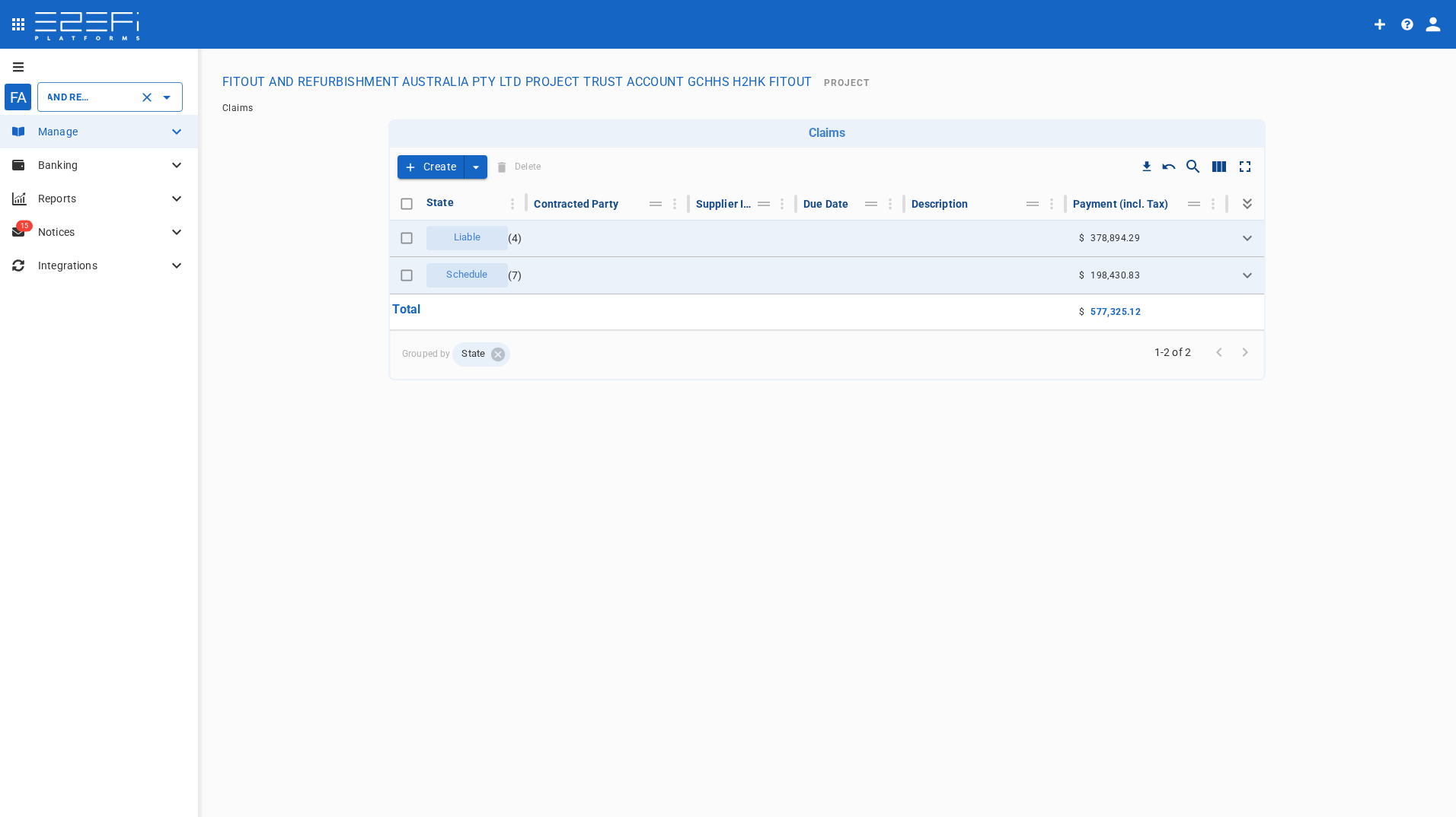
click at [425, 162] on button "Create" at bounding box center [430, 167] width 67 height 23
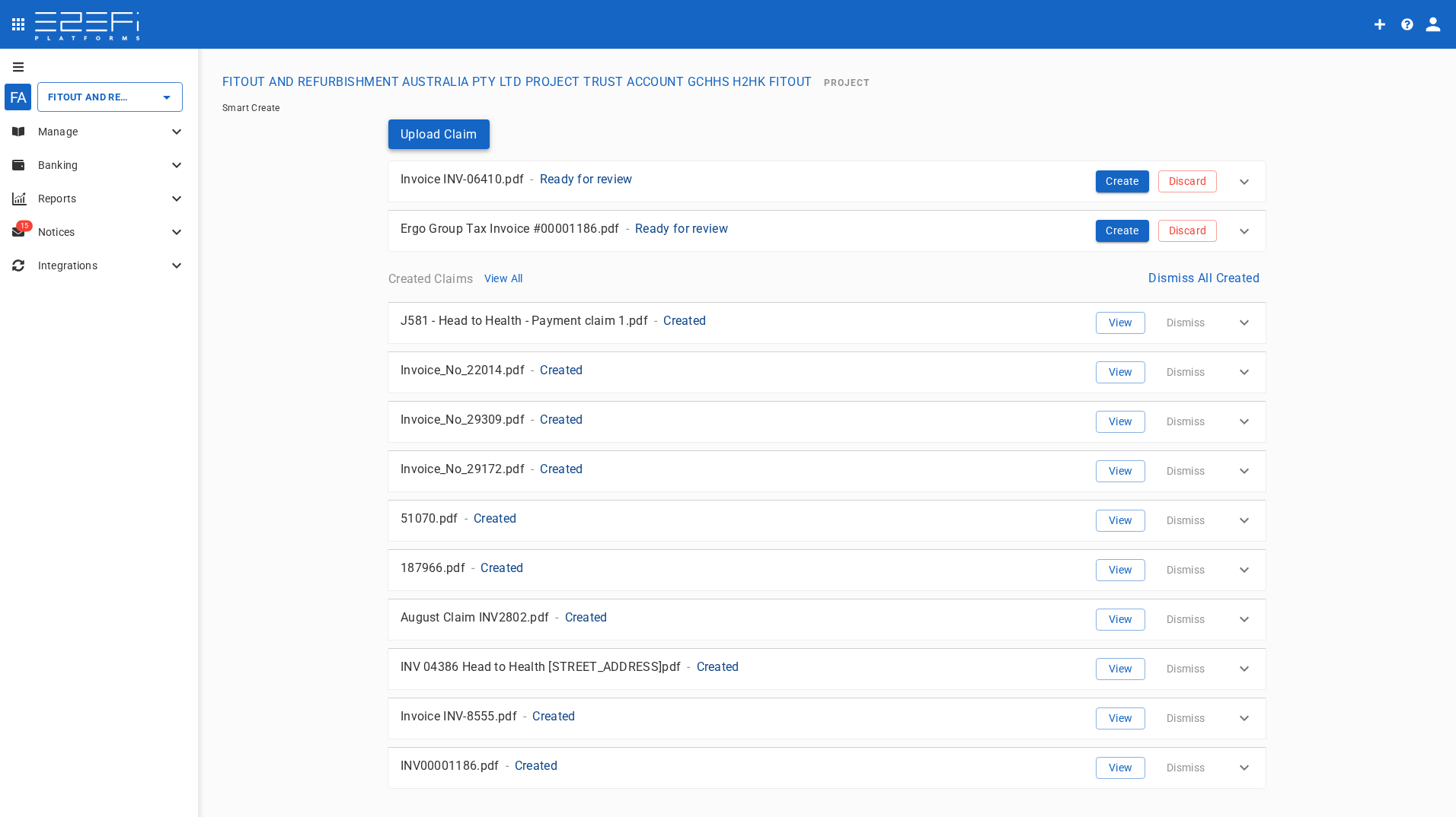
click at [411, 138] on button "Upload Claim" at bounding box center [439, 134] width 101 height 29
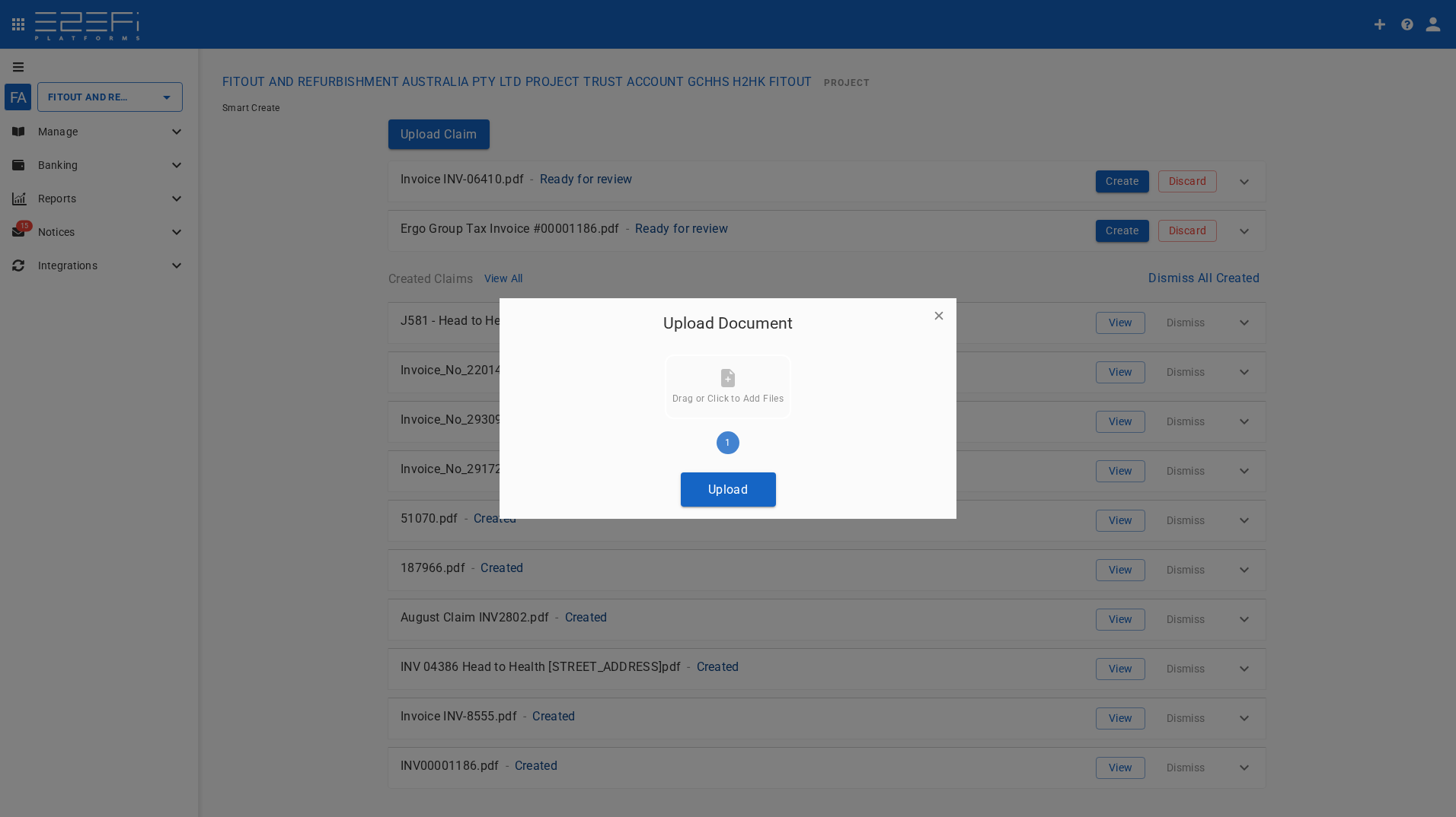
drag, startPoint x: 724, startPoint y: 495, endPoint x: 315, endPoint y: 392, distance: 421.8
click at [723, 495] on button "Upload" at bounding box center [728, 490] width 95 height 34
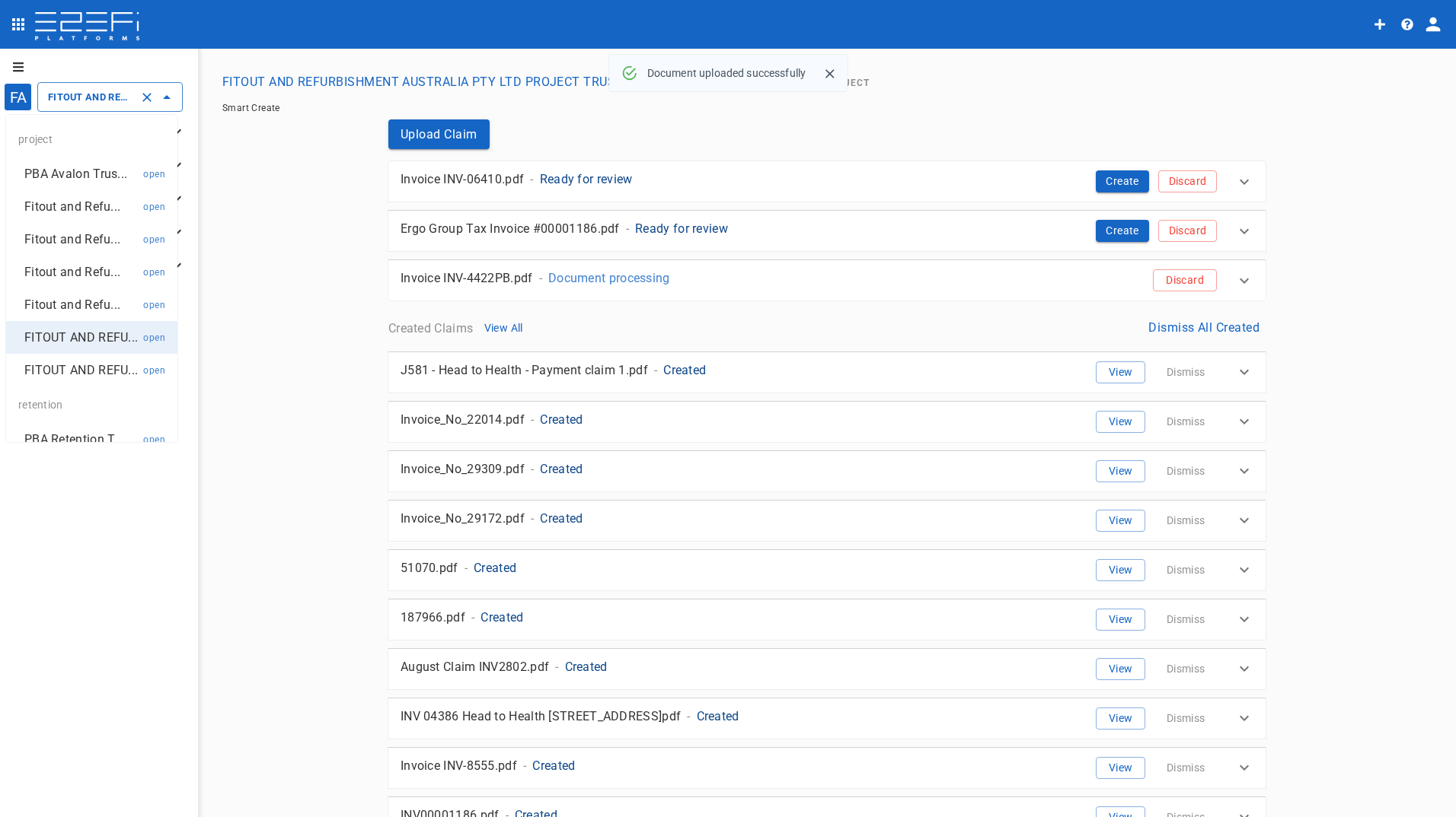
click at [84, 95] on input "FITOUT AND REFURBISHMENT AUSTRALIA PTY LTD PROJECT TRUST ACCOUNT GCHHS H2HK FIT…" at bounding box center [88, 97] width 89 height 16
click at [51, 244] on p "Fitout and Refu..." at bounding box center [72, 239] width 96 height 18
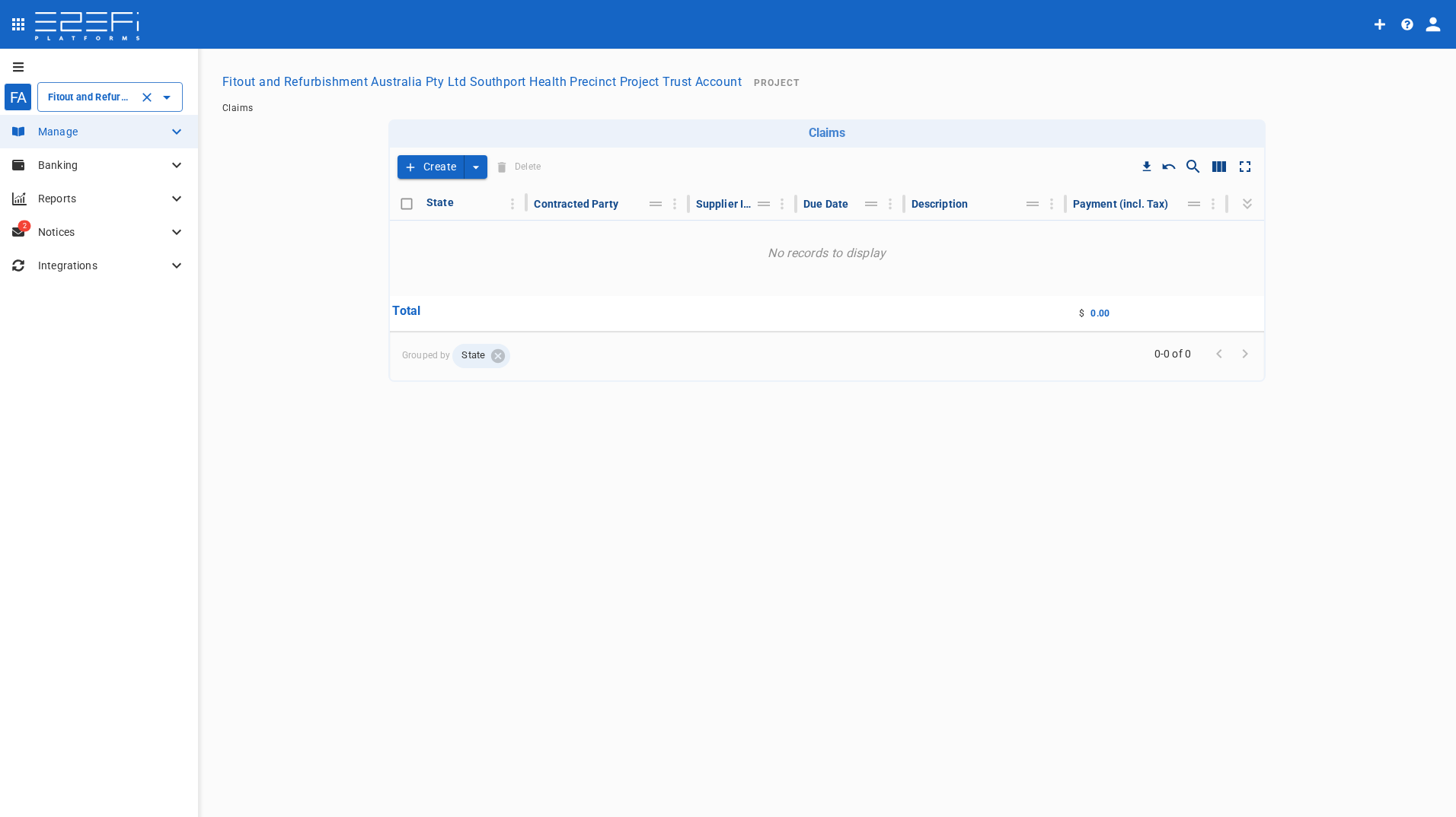
click at [72, 96] on input "Fitout and Refurbishment Australia Pty Ltd Southport Health Precinct Project Tr…" at bounding box center [88, 97] width 89 height 16
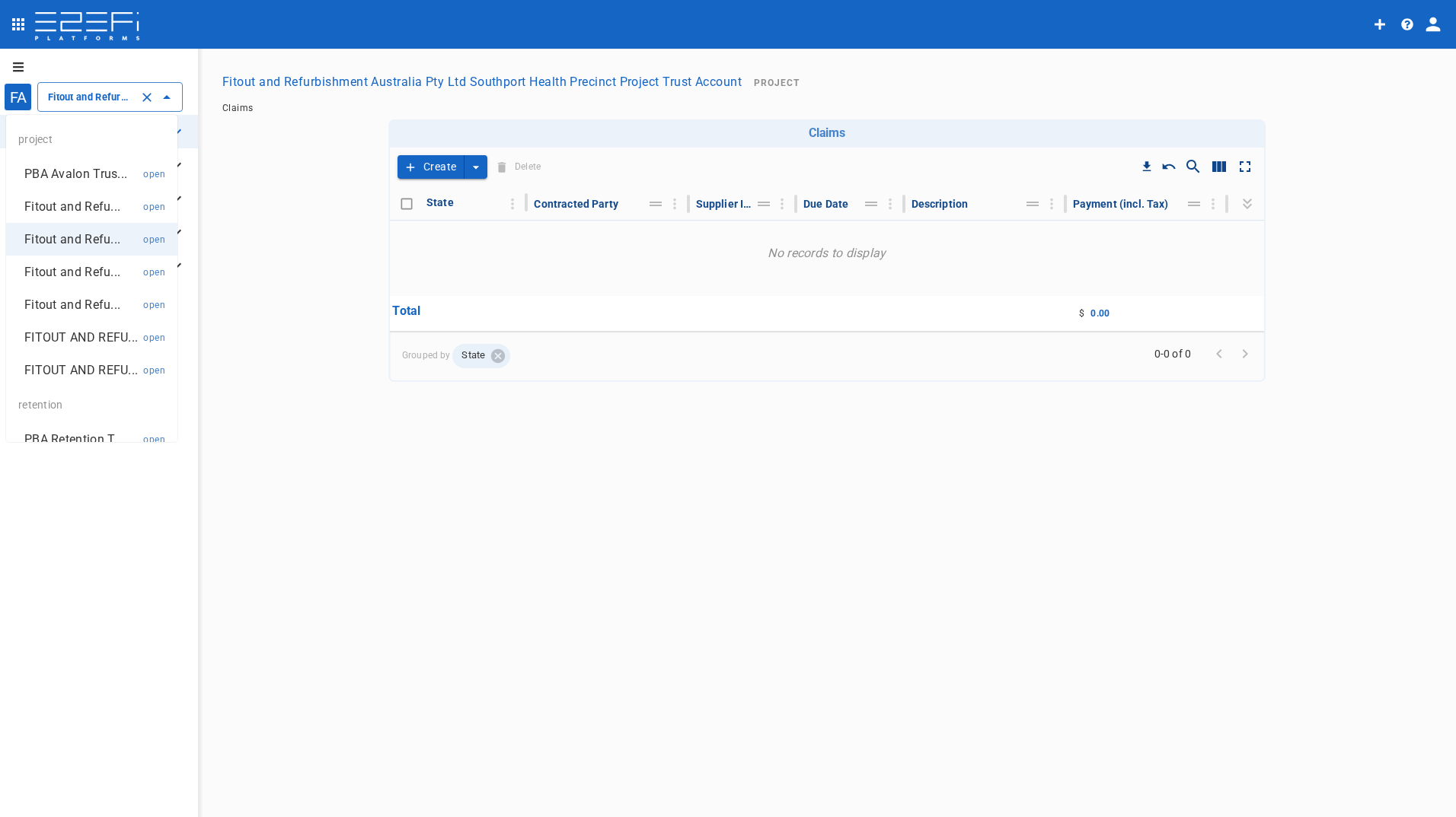
click at [71, 202] on p "Fitout and Refu..." at bounding box center [72, 207] width 96 height 18
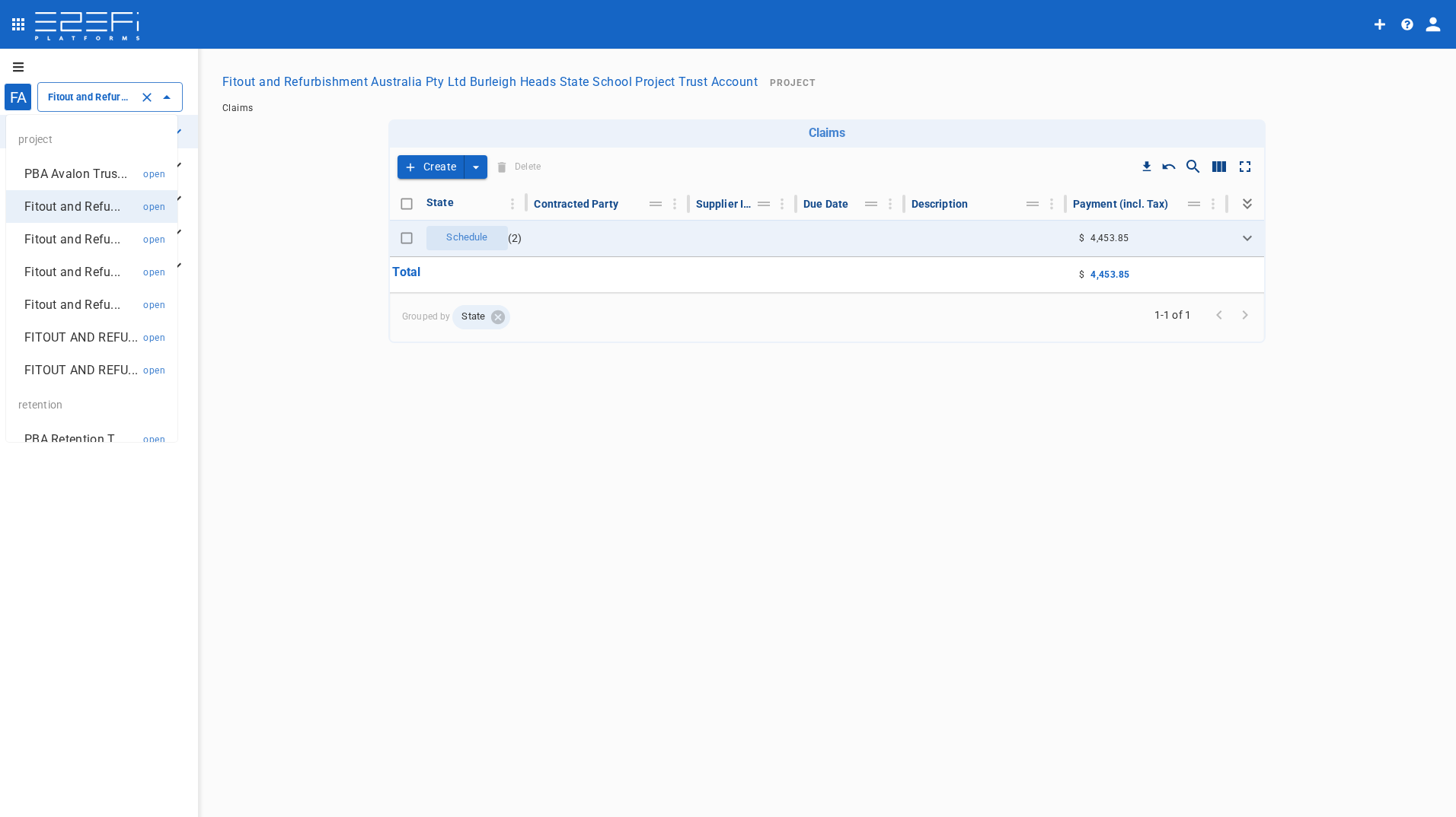
click at [98, 100] on input "Fitout and Refurbishment Australia Pty Ltd Burleigh Heads State School Project …" at bounding box center [88, 97] width 89 height 16
click at [63, 275] on p "Fitout and Refu..." at bounding box center [72, 272] width 96 height 18
type input "Fitout and Refurbish Pty Ltd UQ Bio Hub Project Trust Account"
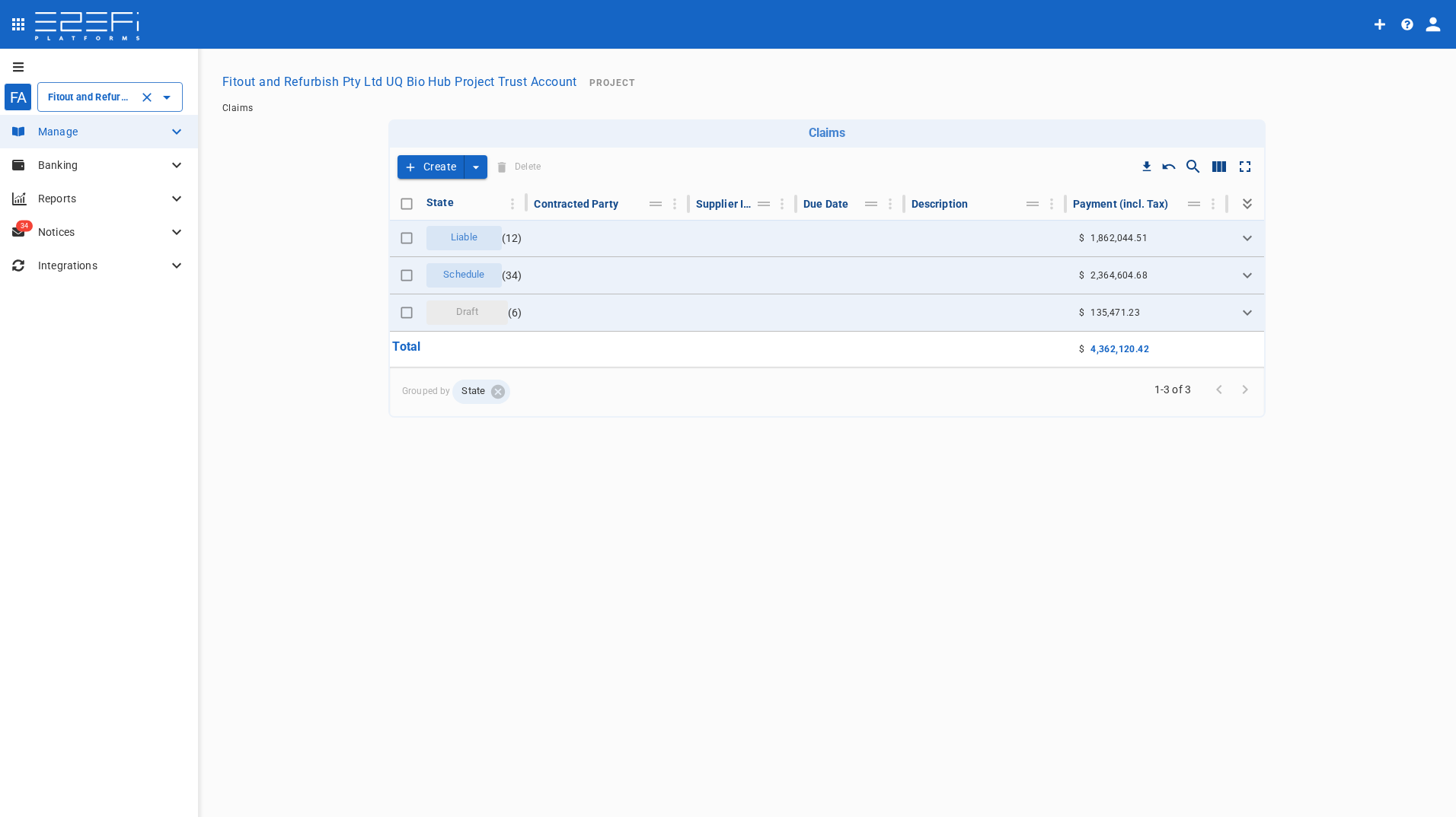
click at [435, 166] on button "Create" at bounding box center [430, 167] width 67 height 23
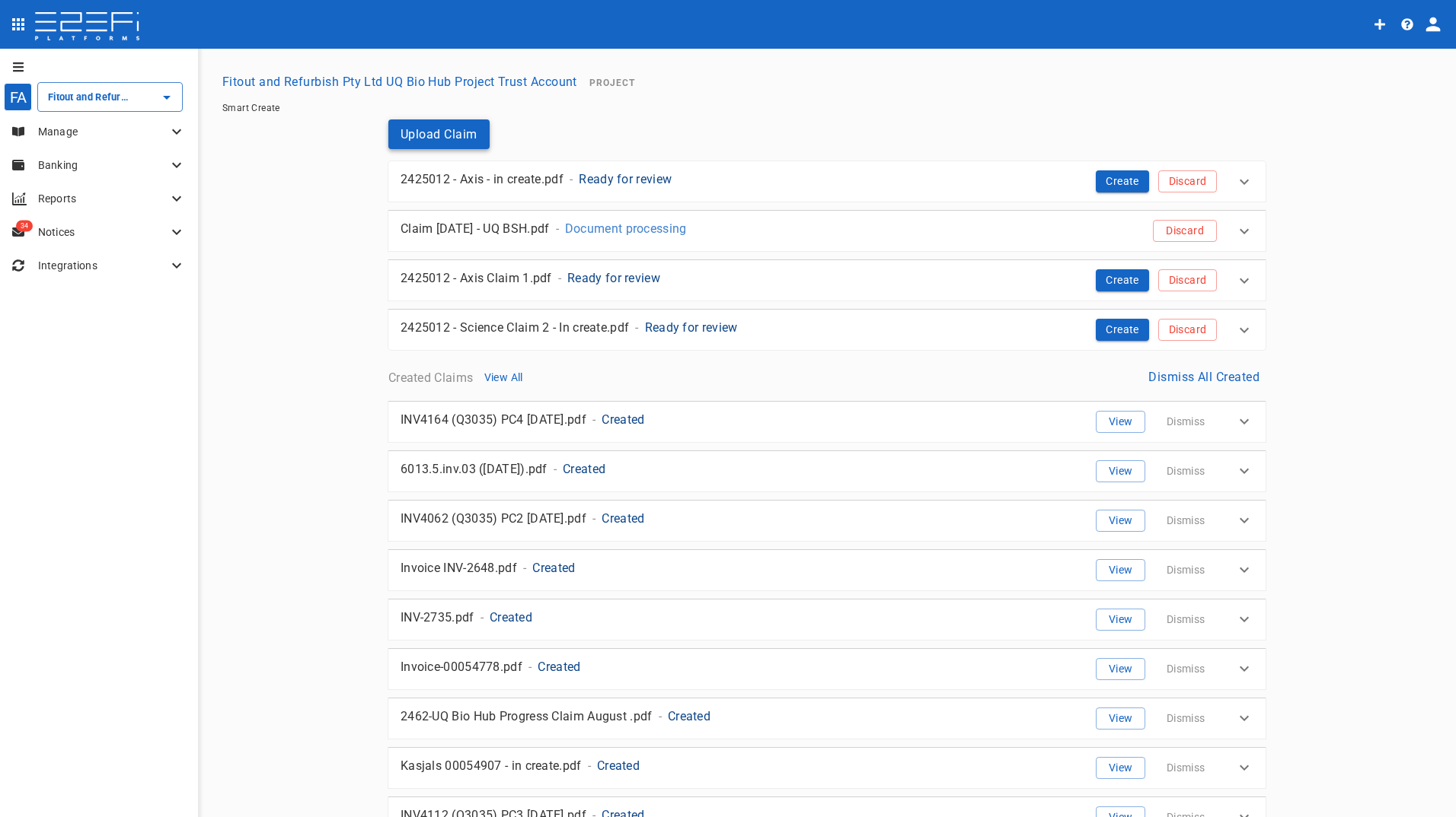
click at [446, 142] on button "Upload Claim" at bounding box center [439, 134] width 101 height 29
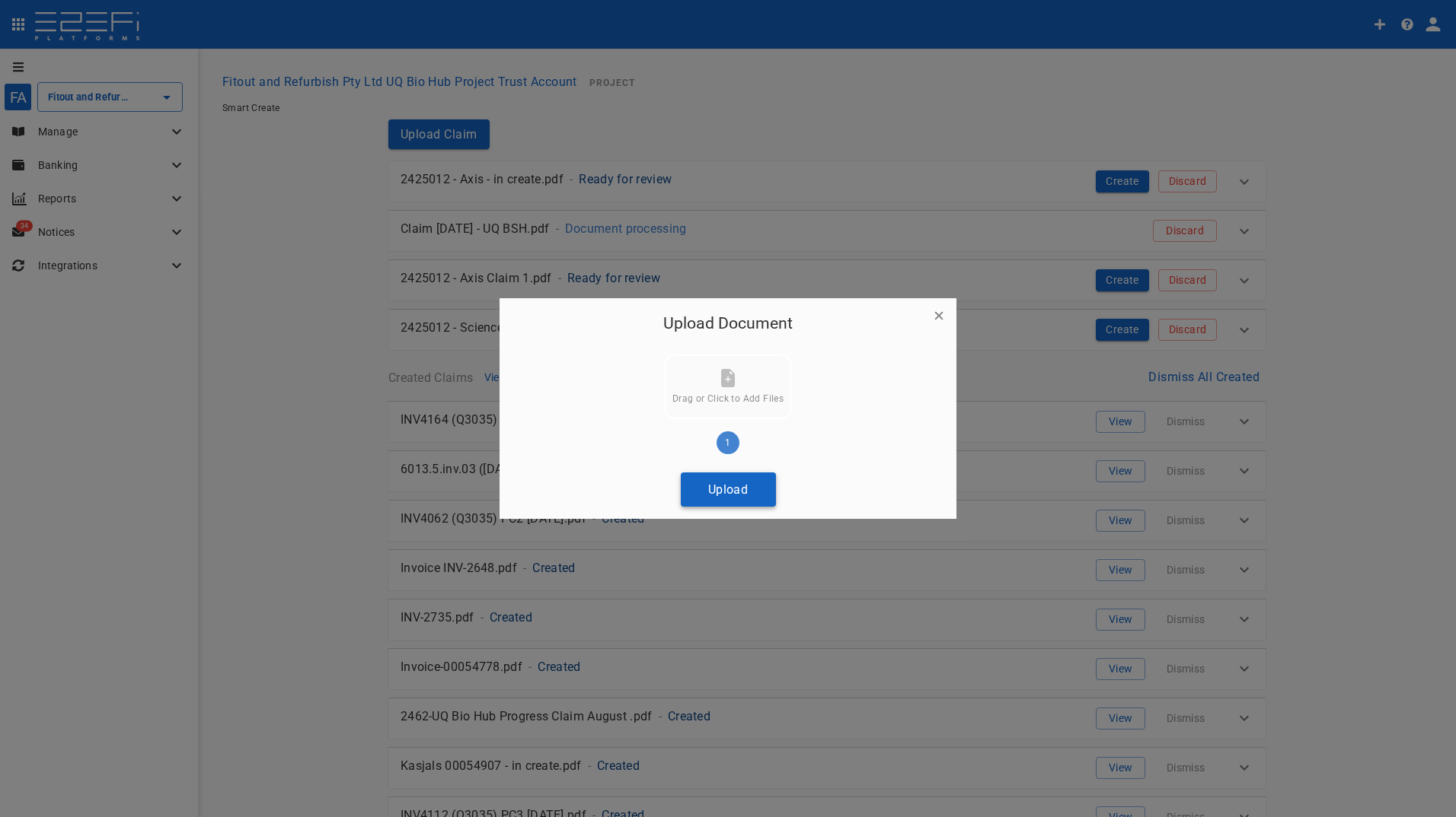
drag, startPoint x: 743, startPoint y: 491, endPoint x: 422, endPoint y: 467, distance: 321.9
click at [741, 491] on button "Upload" at bounding box center [728, 490] width 95 height 34
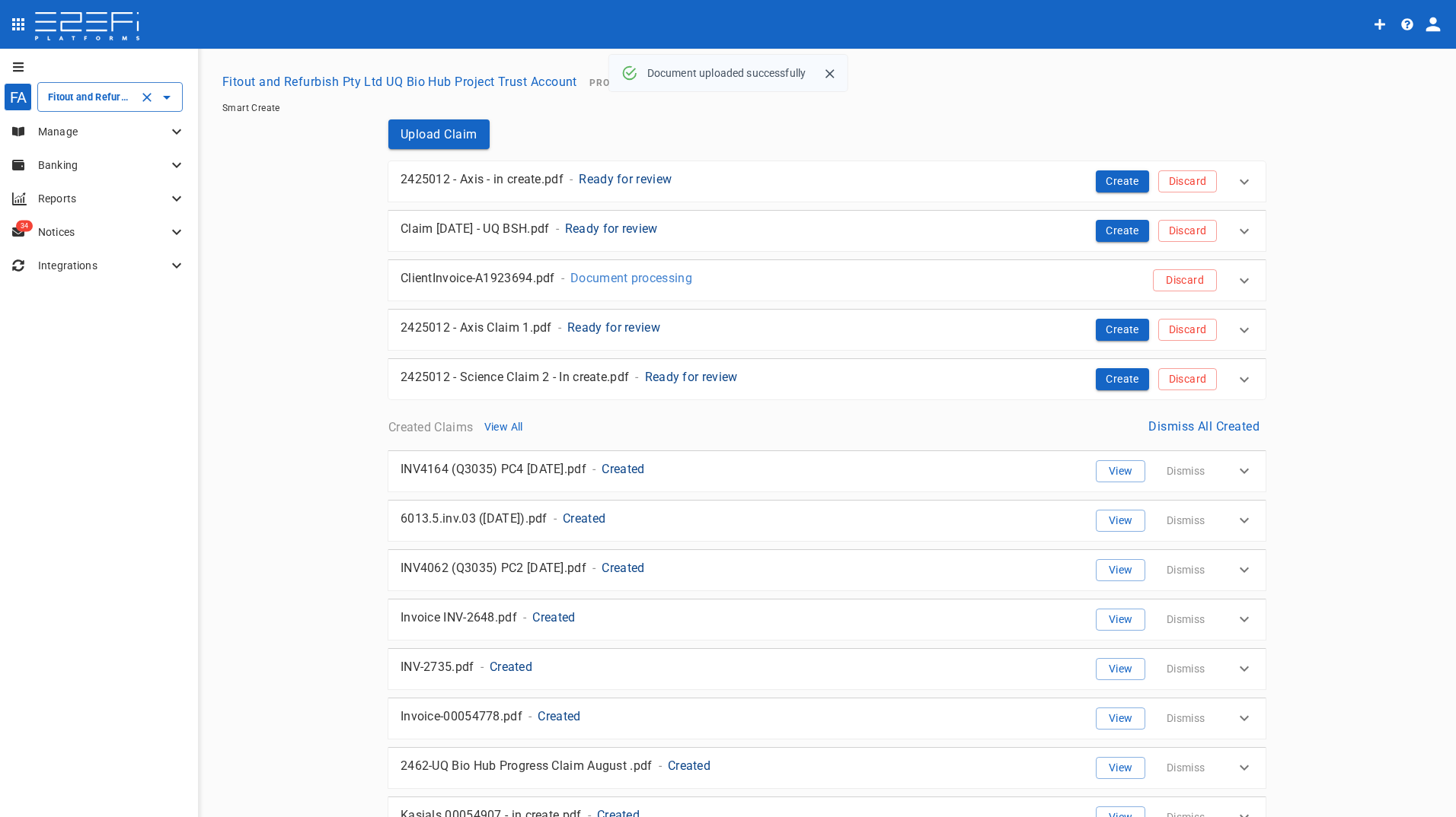
click at [77, 97] on input "Fitout and Refurbish Pty Ltd UQ Bio Hub Project Trust Account" at bounding box center [88, 97] width 89 height 16
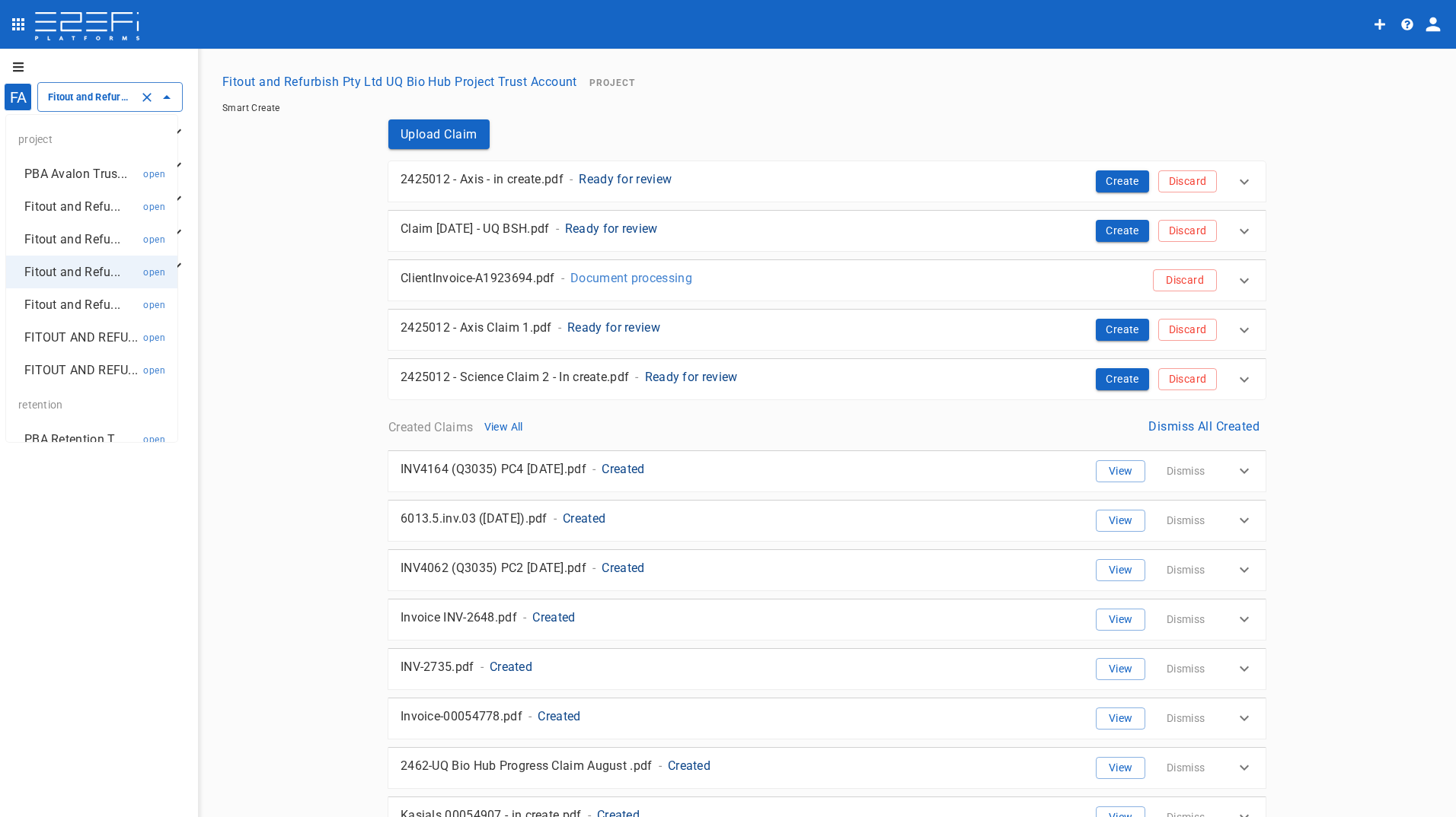
click at [67, 347] on p "FITOUT AND REFU..." at bounding box center [81, 337] width 114 height 18
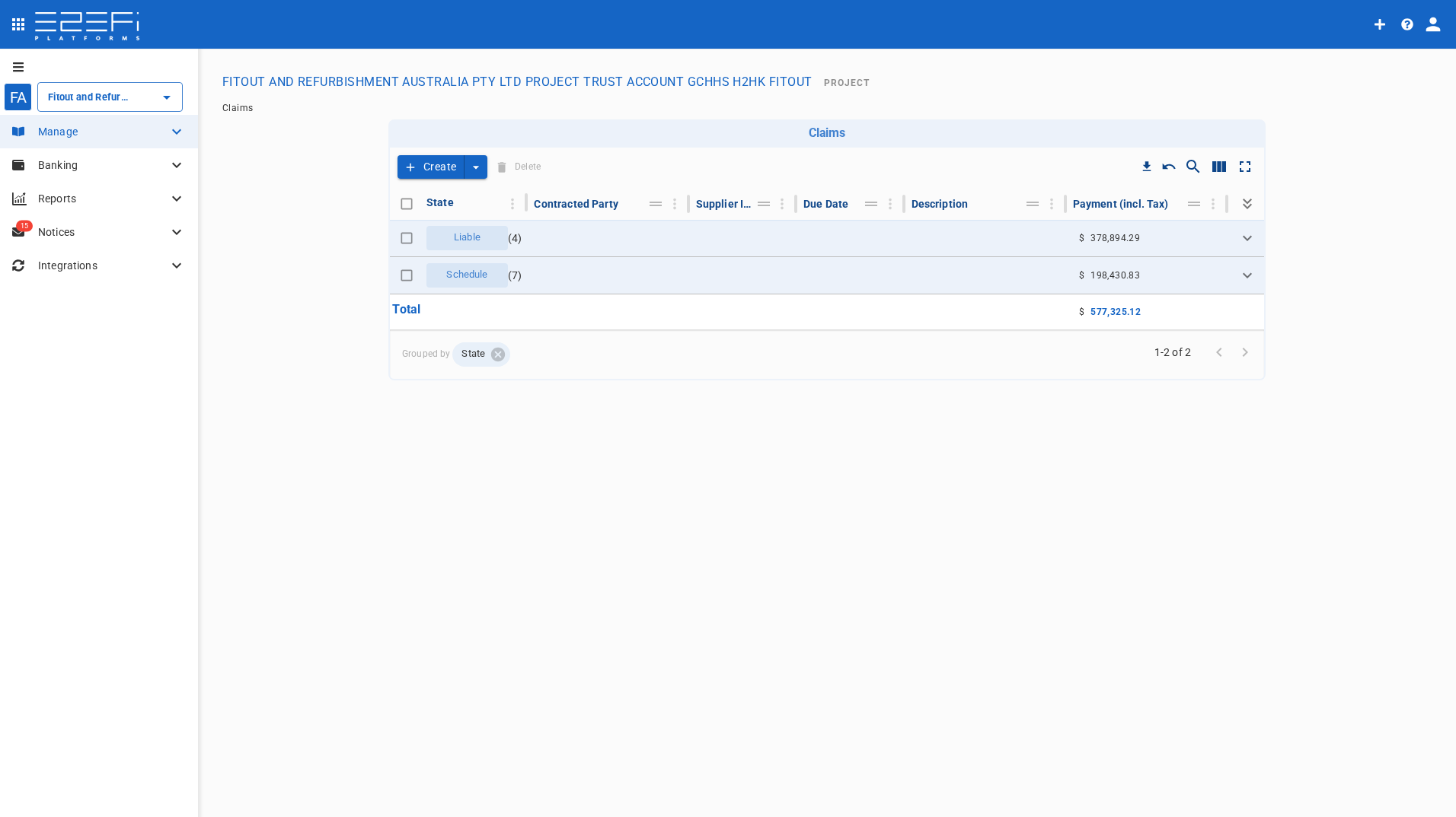
type input "FITOUT AND REFURBISHMENT AUSTRALIA PTY LTD PROJECT TRUST ACCOUNT GCHHS H2HK FIT…"
click at [437, 163] on button "Create" at bounding box center [430, 167] width 67 height 23
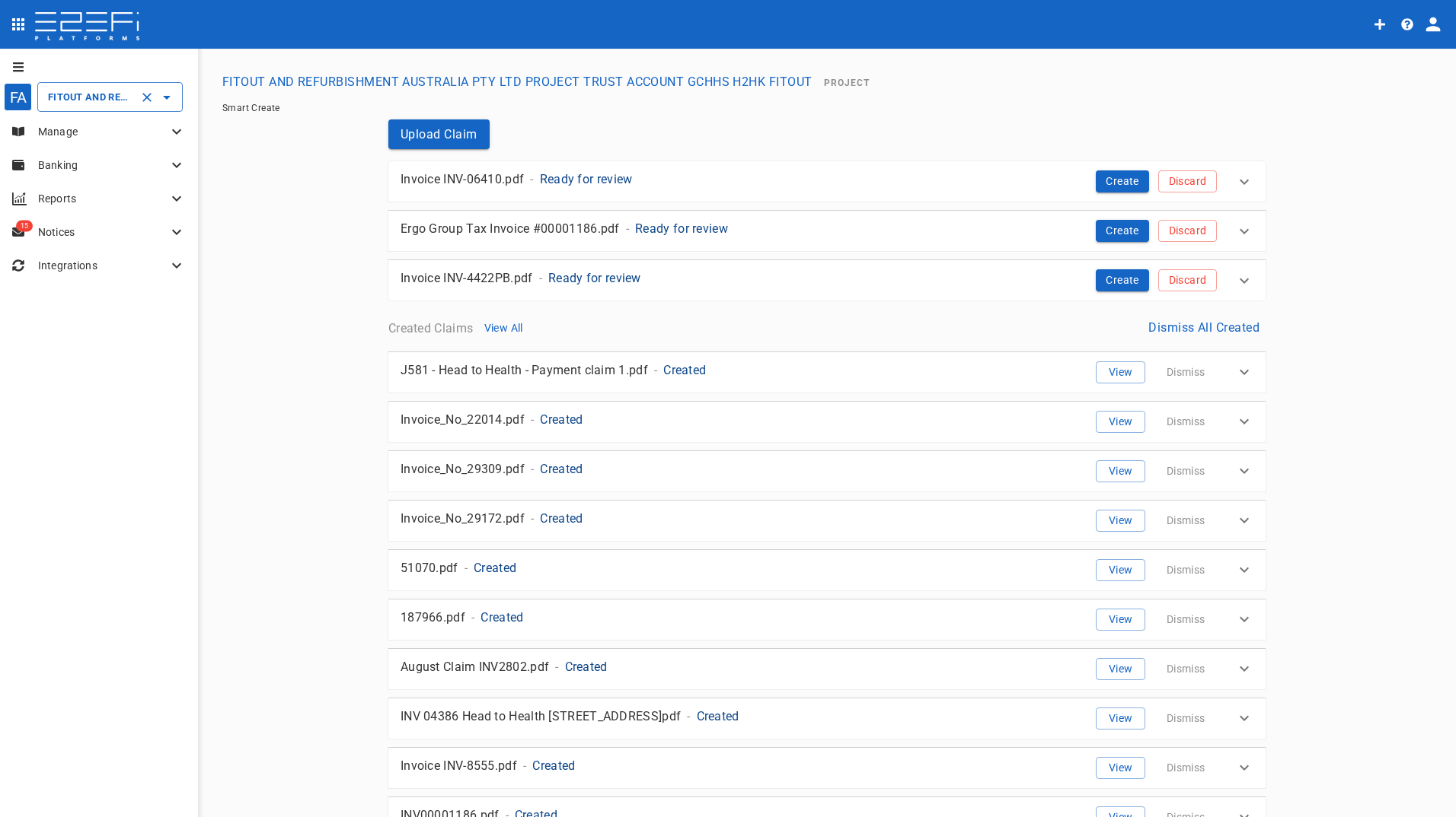
click at [72, 104] on input "FITOUT AND REFURBISHMENT AUSTRALIA PTY LTD PROJECT TRUST ACCOUNT GCHHS H2HK FIT…" at bounding box center [88, 97] width 89 height 16
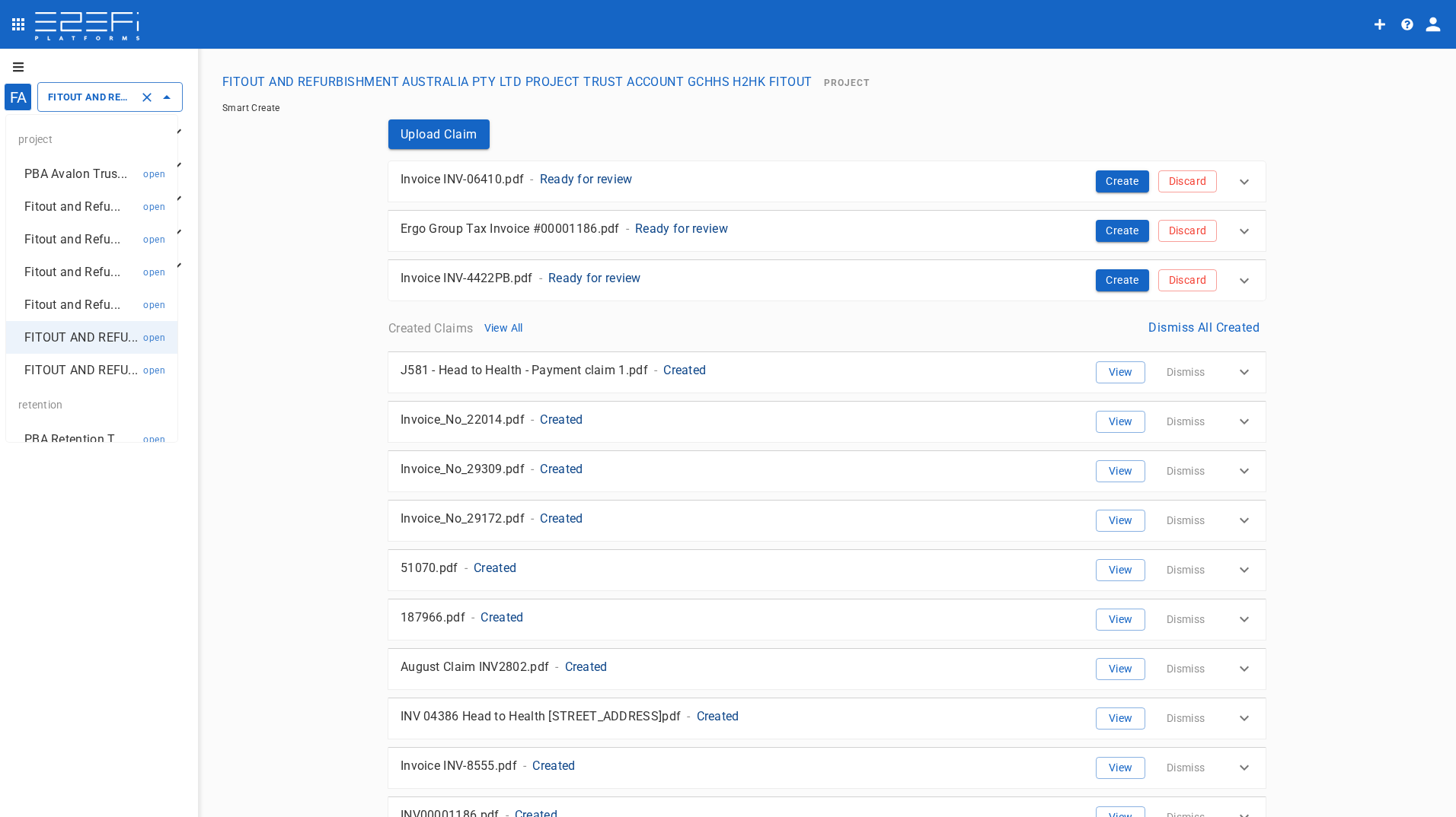
click at [70, 175] on p "PBA Avalon Trus..." at bounding box center [75, 173] width 103 height 18
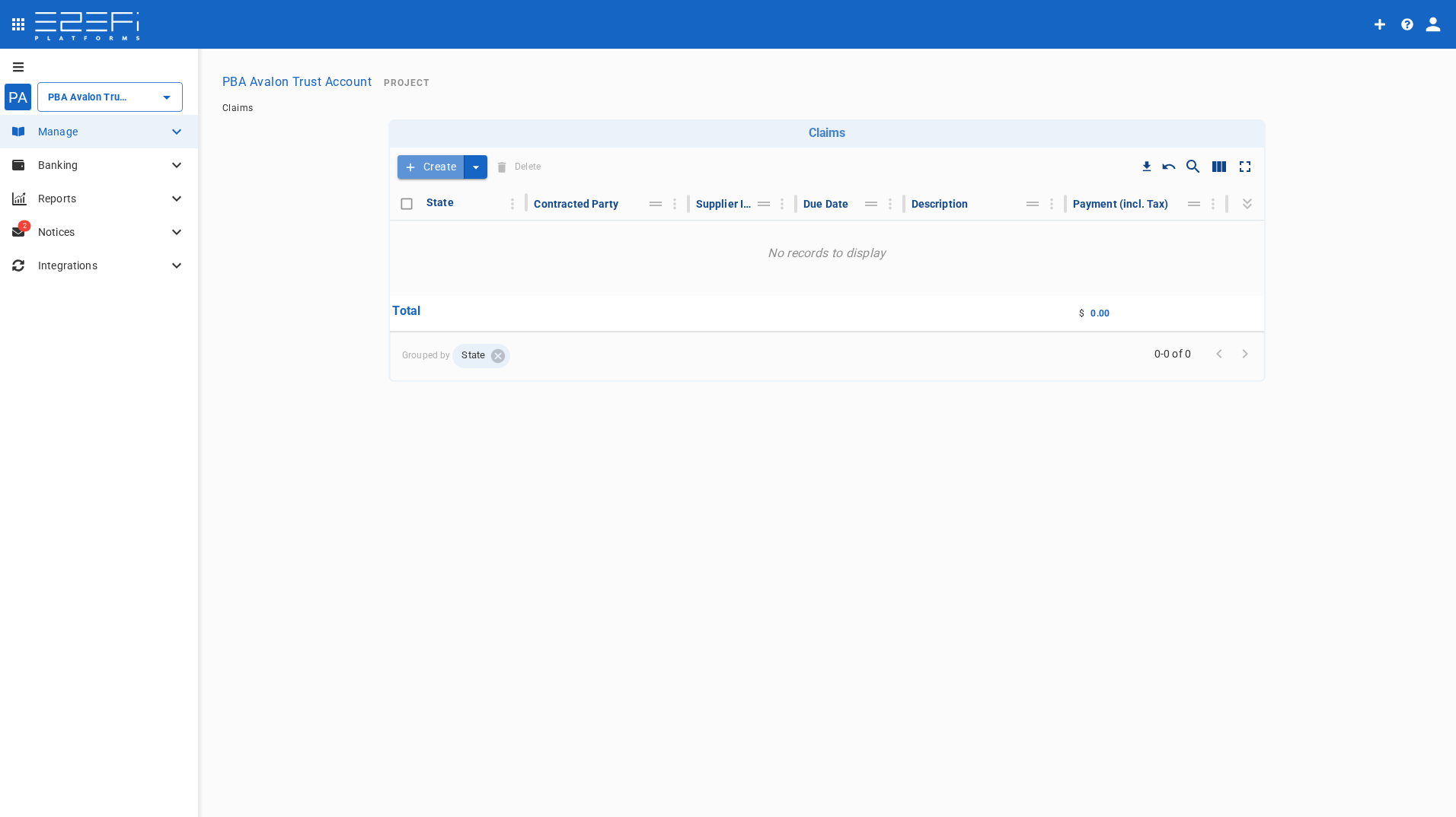
click at [441, 161] on button "Create" at bounding box center [430, 167] width 67 height 23
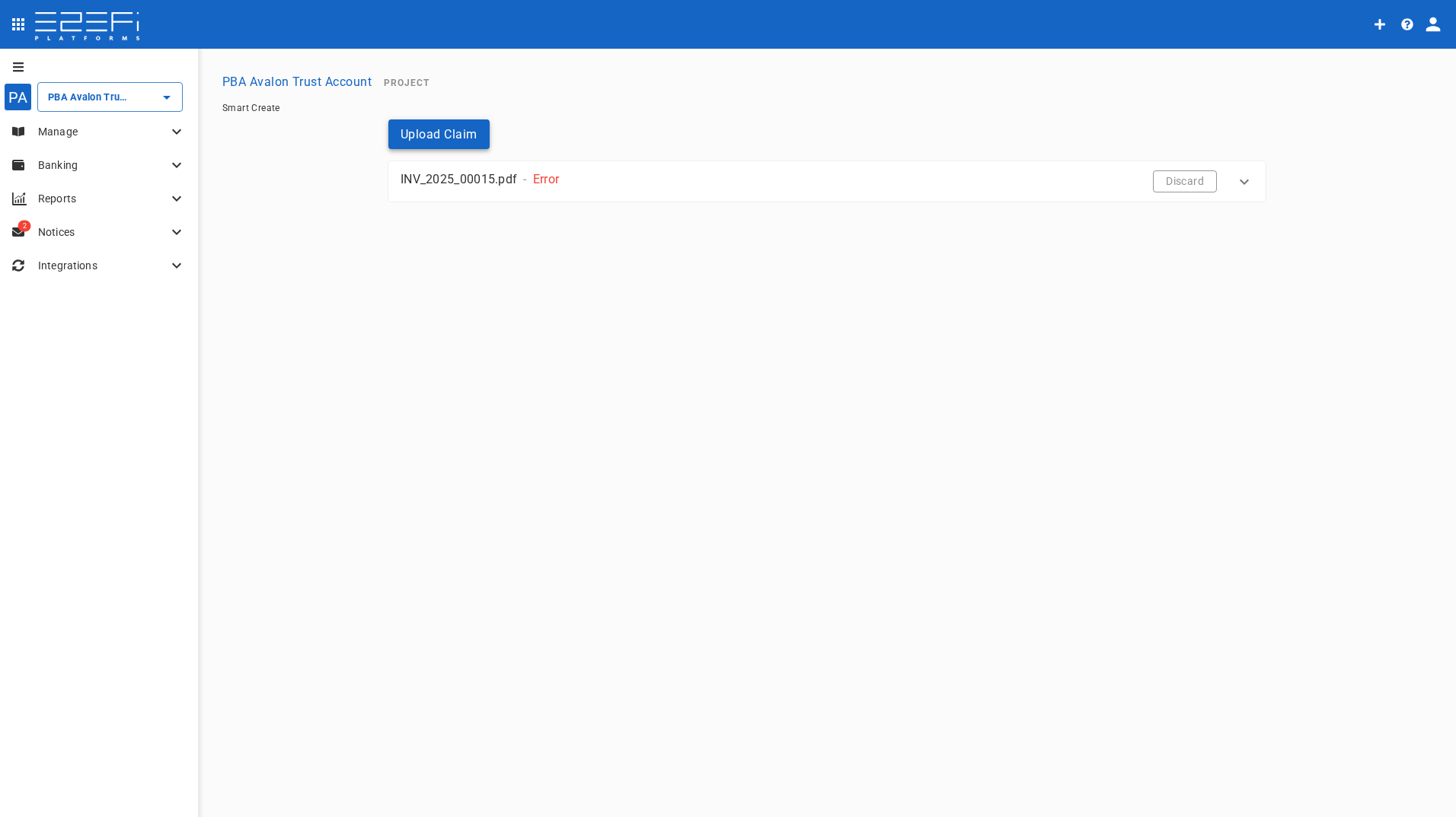
click at [436, 135] on button "Upload Claim" at bounding box center [439, 134] width 101 height 29
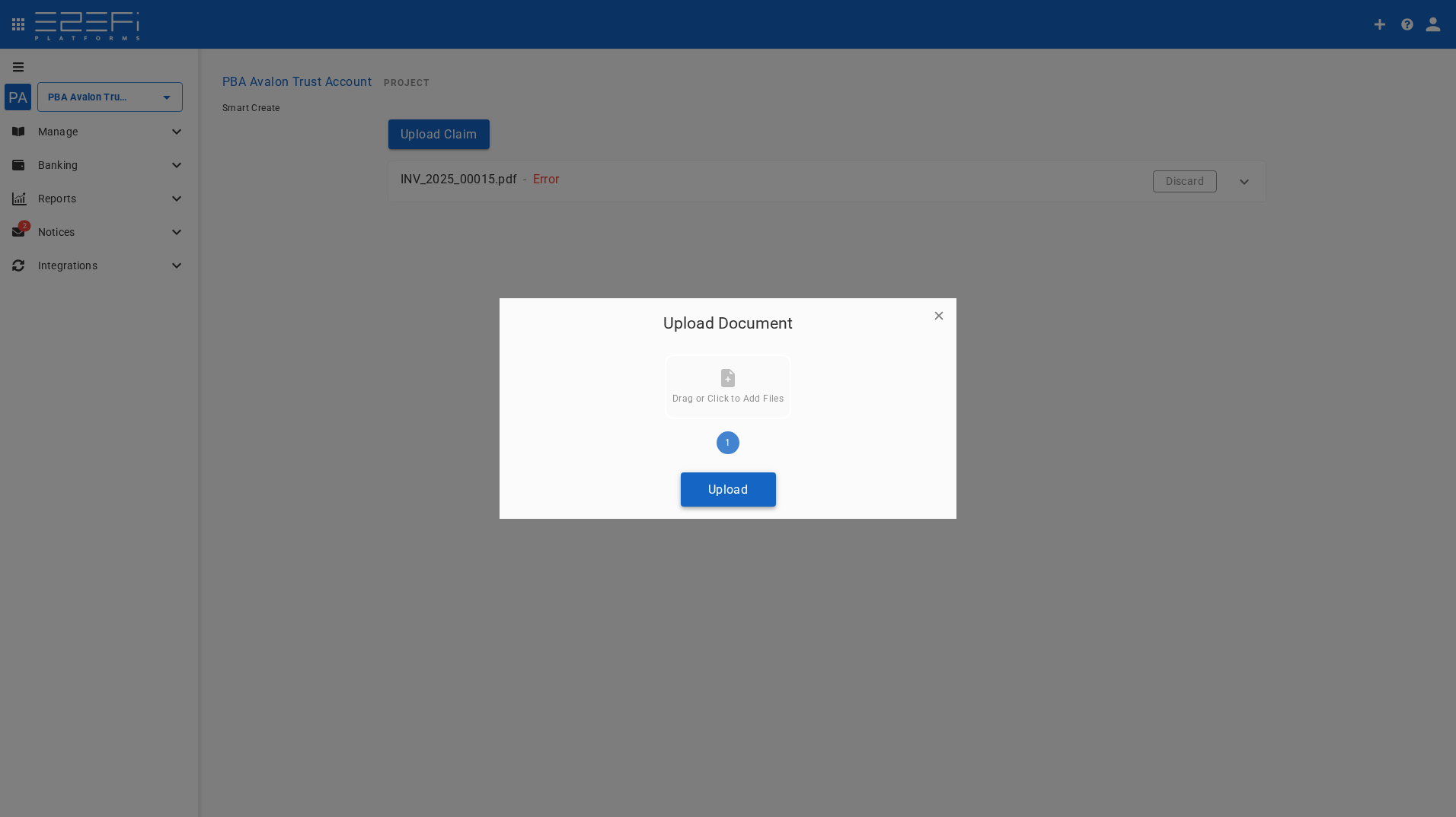
click at [738, 485] on button "Upload" at bounding box center [728, 490] width 95 height 34
